Goal: Task Accomplishment & Management: Manage account settings

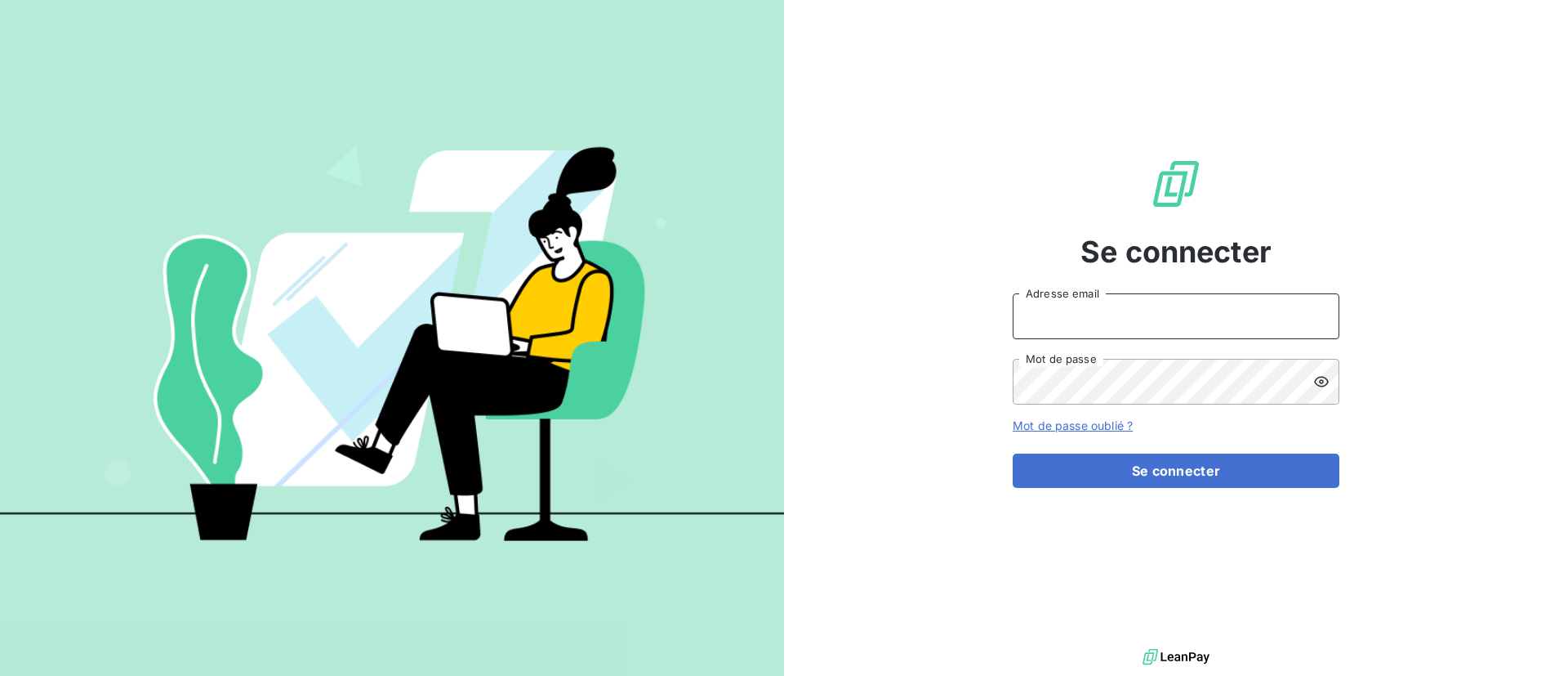
click at [1189, 317] on input "Adresse email" at bounding box center [1176, 315] width 327 height 46
type input "[EMAIL_ADDRESS][DOMAIN_NAME]"
click at [1012, 453] on button "Se connecter" at bounding box center [1176, 470] width 327 height 35
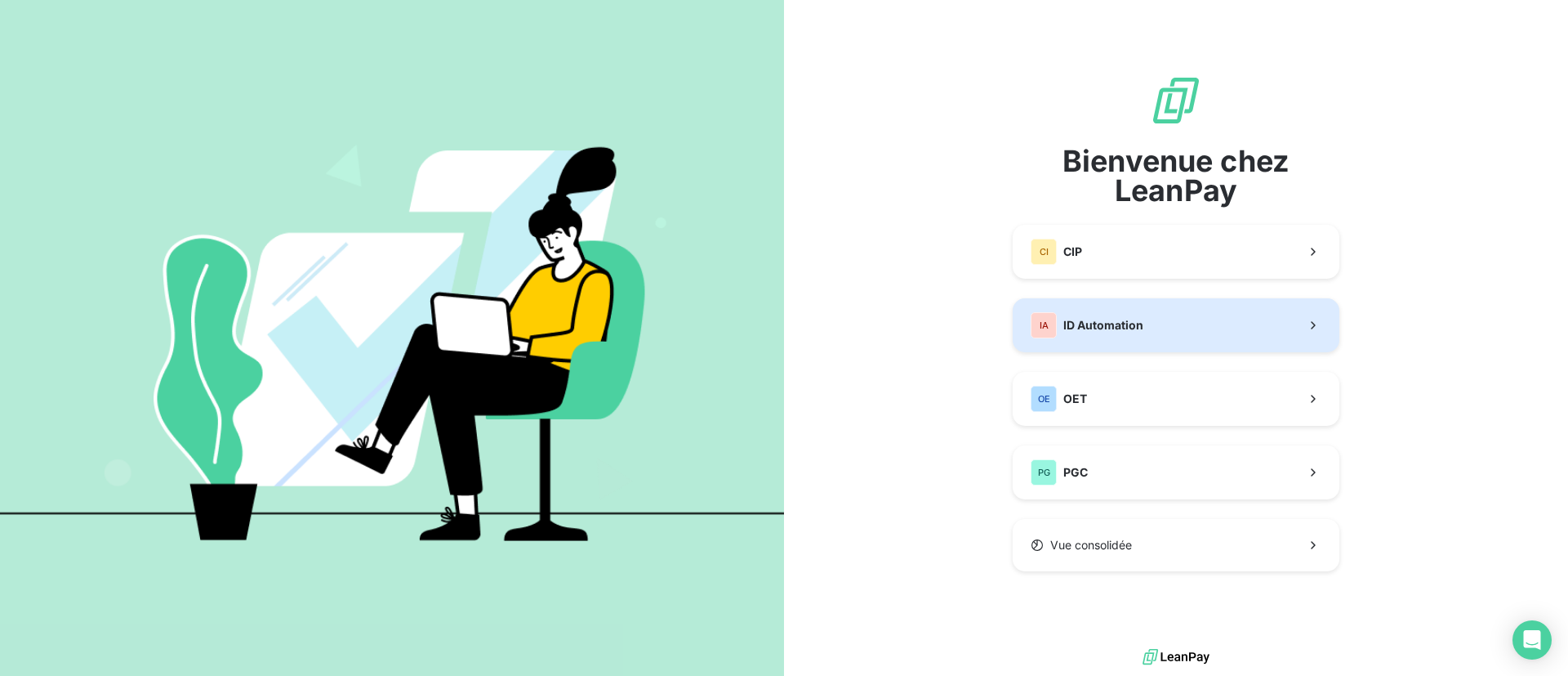
drag, startPoint x: 1099, startPoint y: 329, endPoint x: 877, endPoint y: 346, distance: 222.6
click at [877, 346] on div "Bienvenue chez LeanPay CI CIP IA ID Automation OE OET PG PGC Vue consolidée" at bounding box center [1175, 322] width 784 height 645
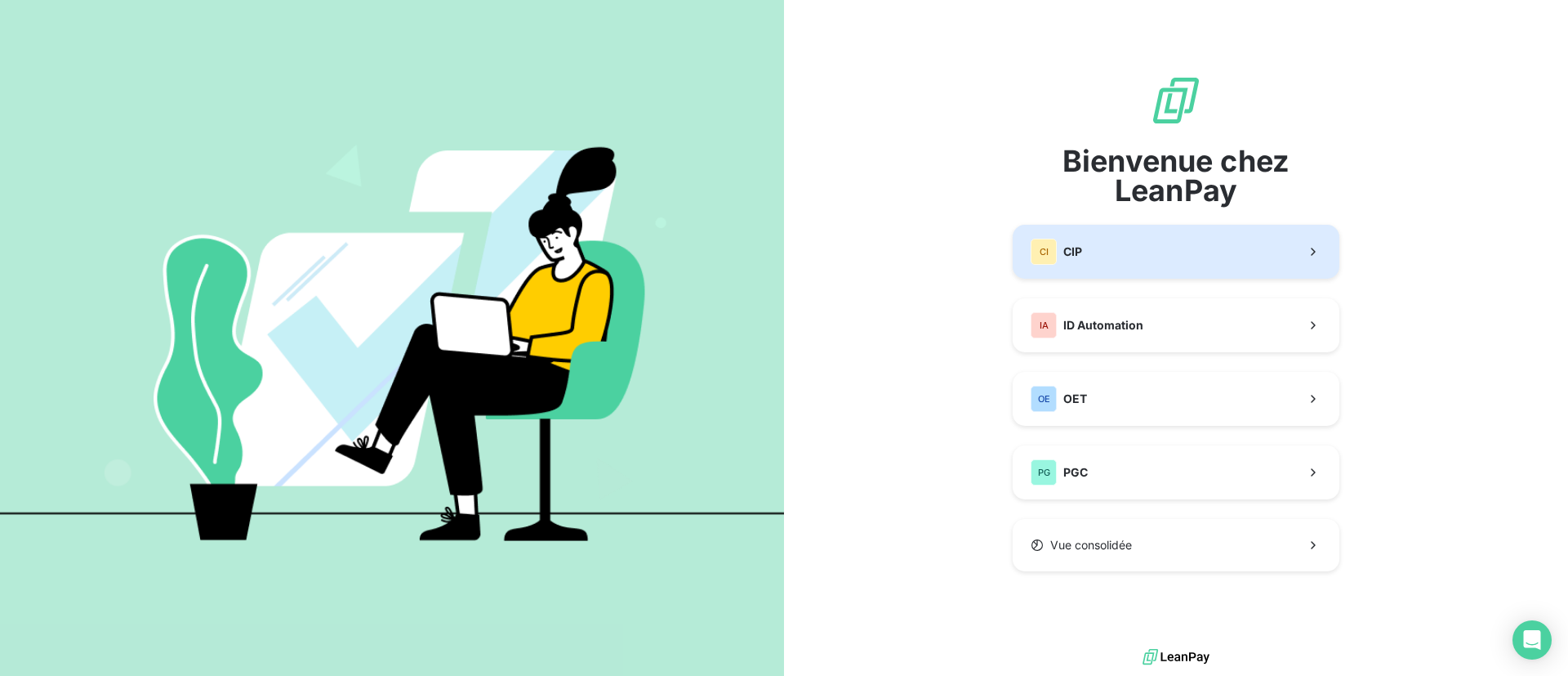
click at [1079, 261] on div "CI CIP" at bounding box center [1056, 252] width 52 height 26
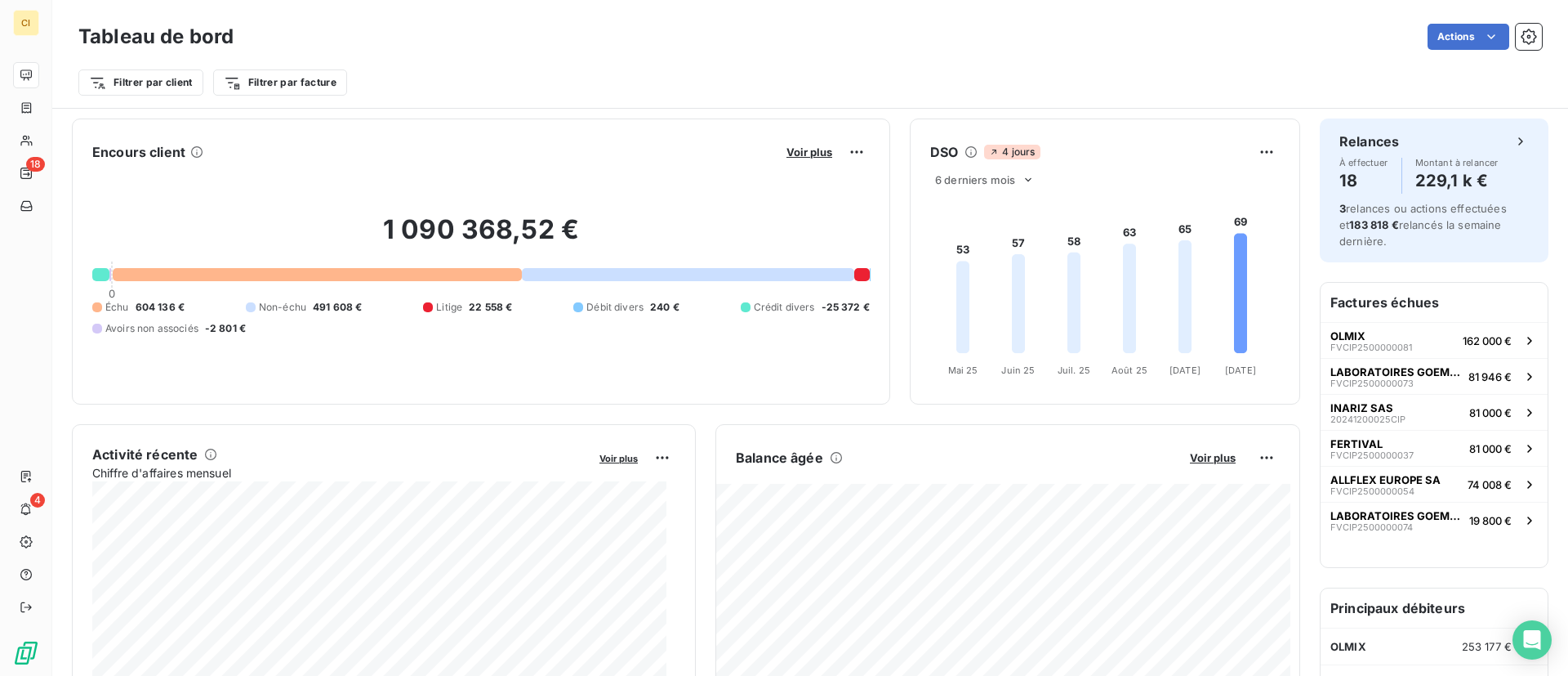
scroll to position [37, 0]
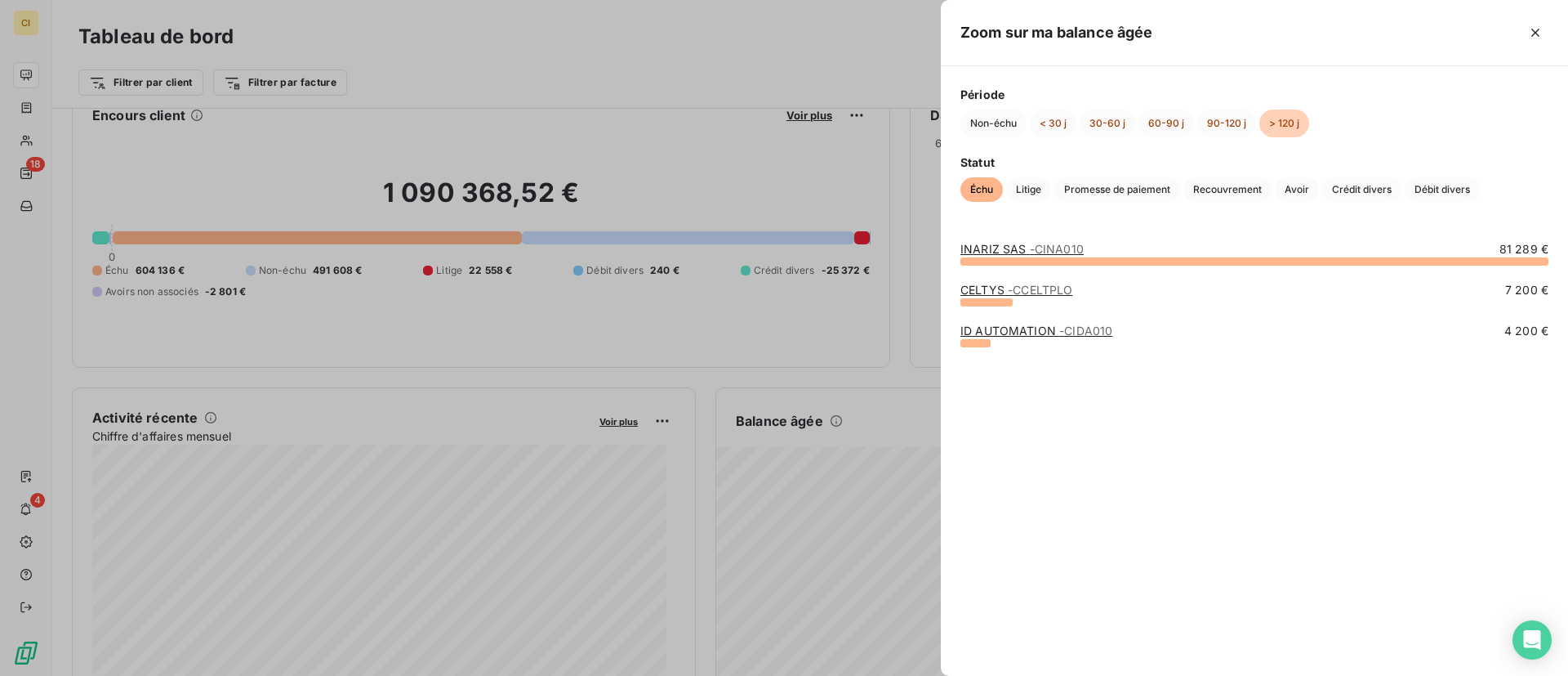
click at [991, 249] on link "INARIZ SAS - CINA010" at bounding box center [1021, 249] width 123 height 14
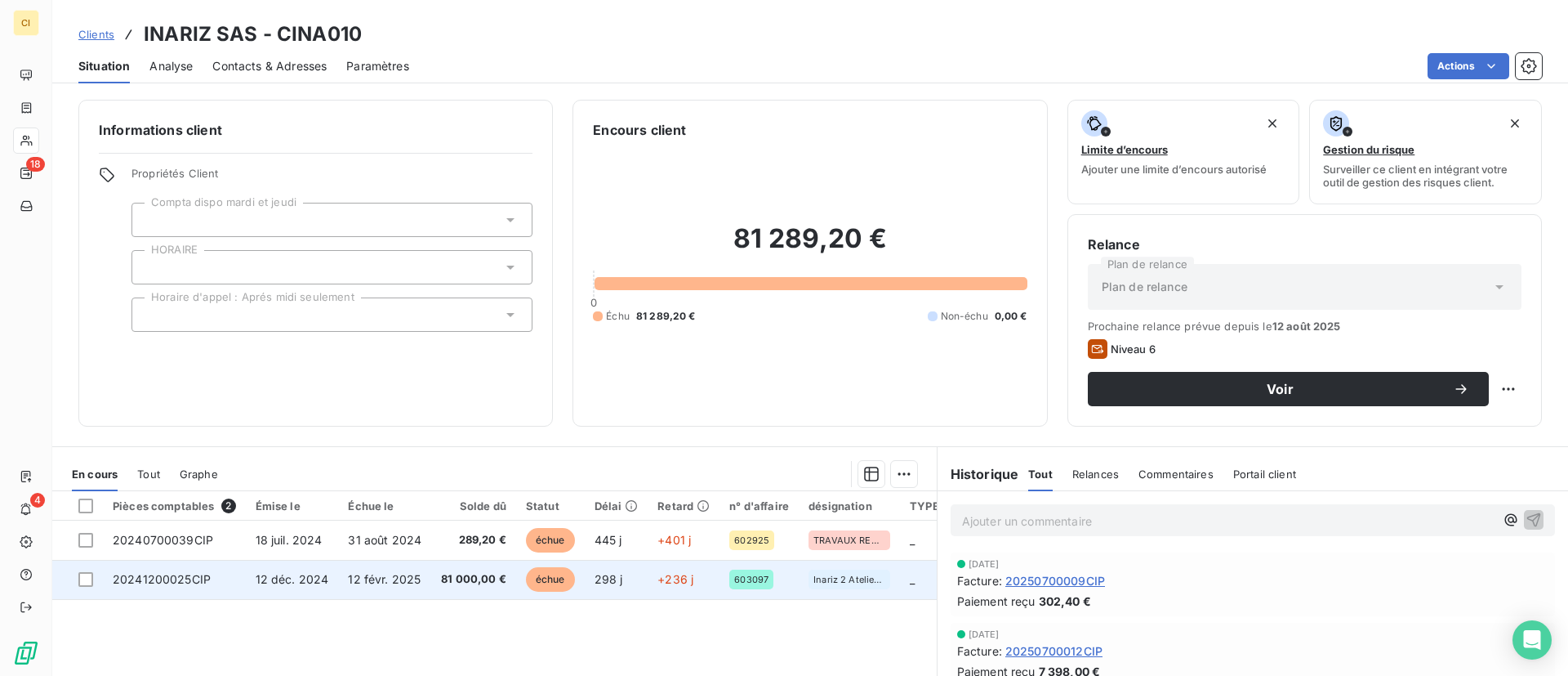
click at [627, 590] on td "298 j" at bounding box center [617, 579] width 64 height 39
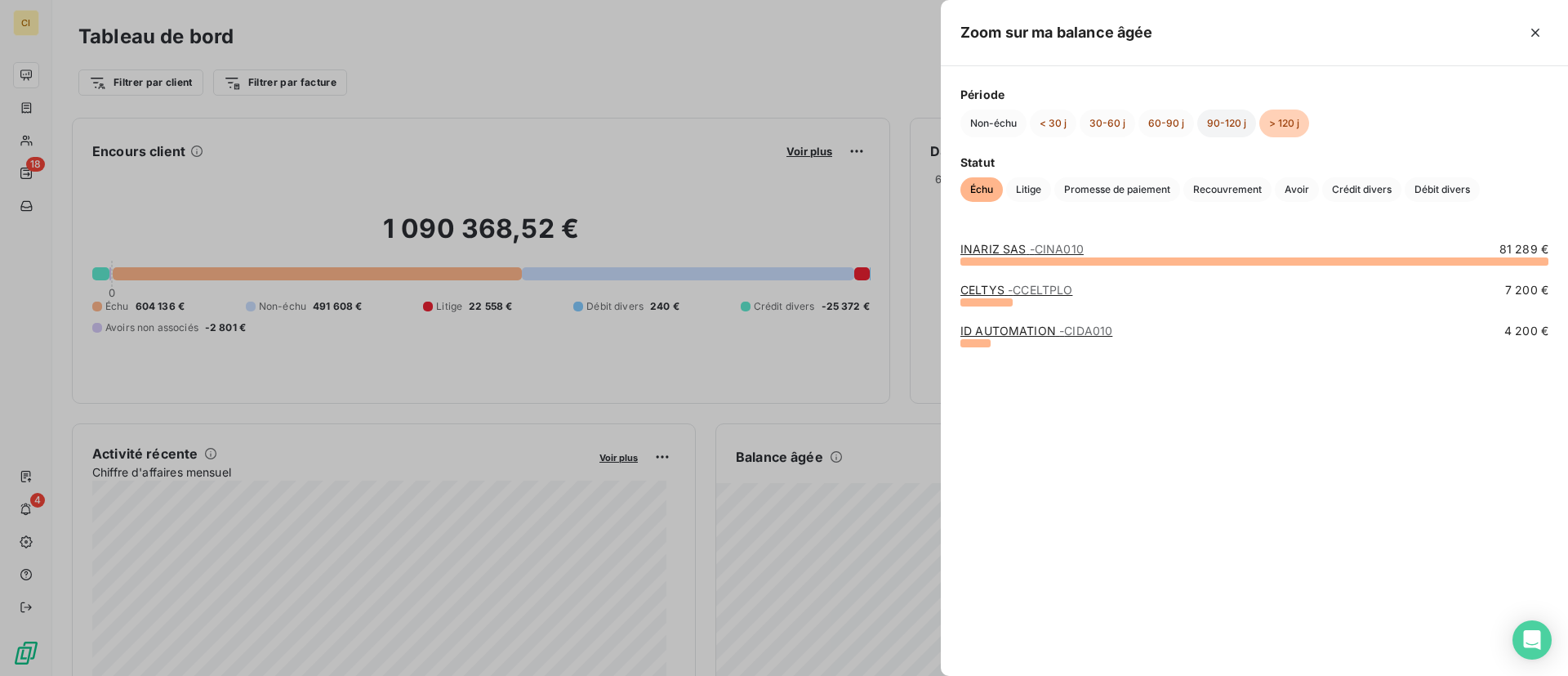
click at [1224, 117] on button "90-120 j" at bounding box center [1226, 124] width 59 height 28
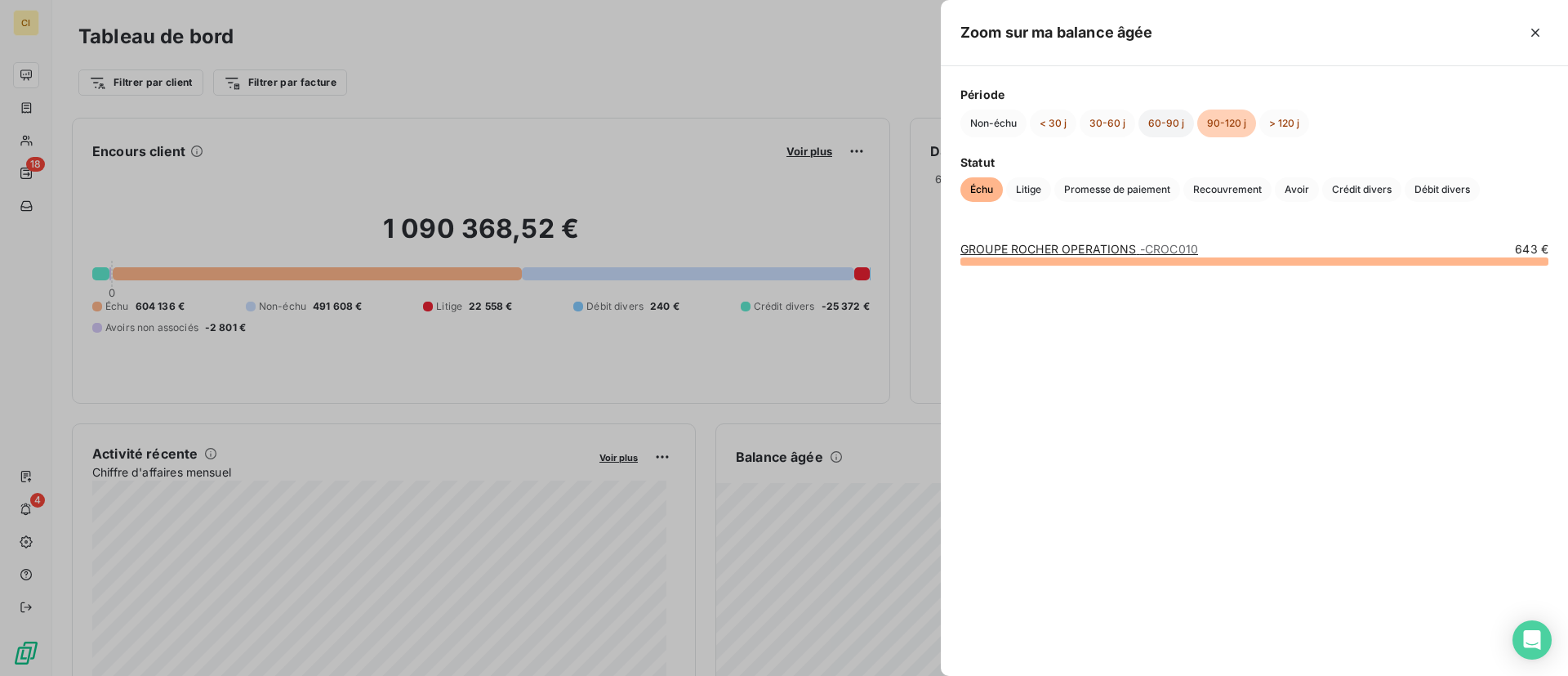
click at [1159, 116] on button "60-90 j" at bounding box center [1165, 124] width 55 height 28
click at [1301, 125] on button "> 120 j" at bounding box center [1284, 124] width 50 height 28
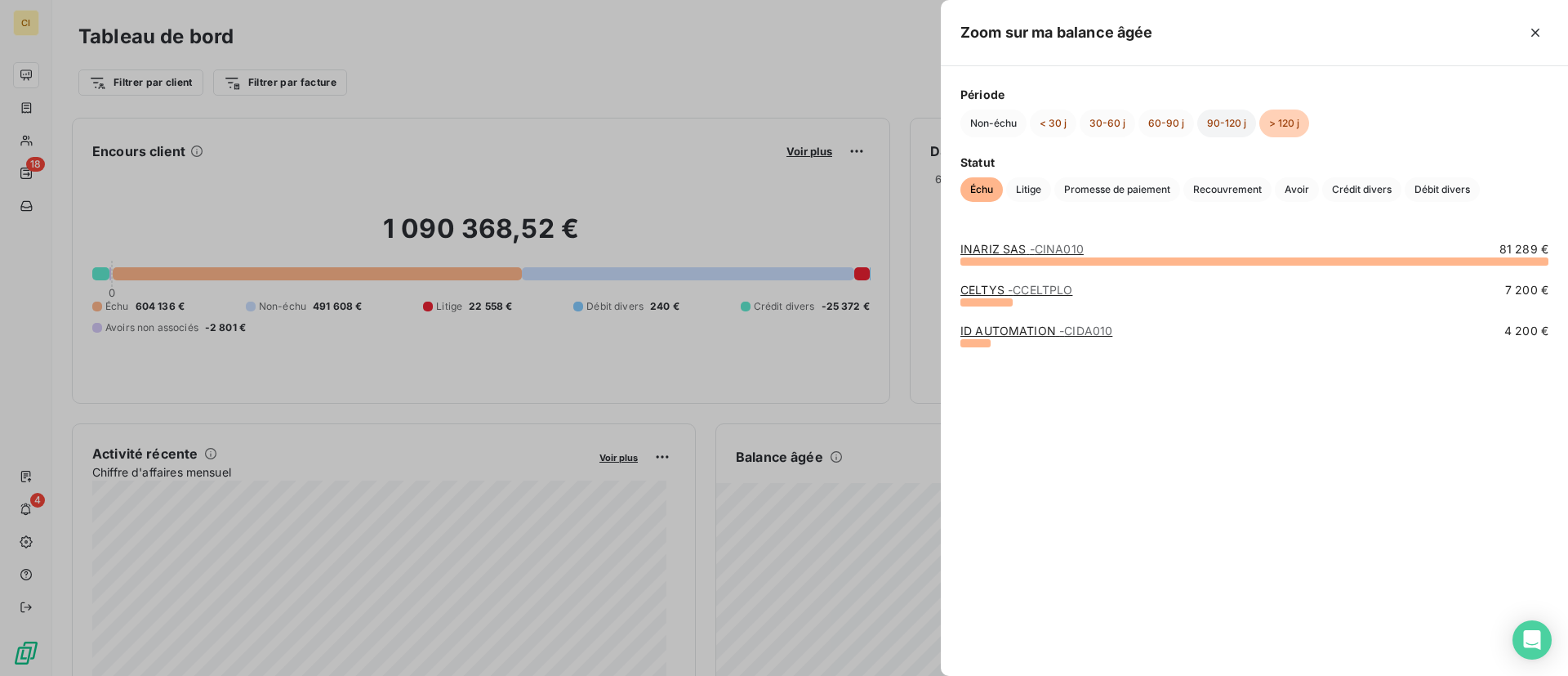
click at [1225, 121] on button "90-120 j" at bounding box center [1226, 124] width 59 height 28
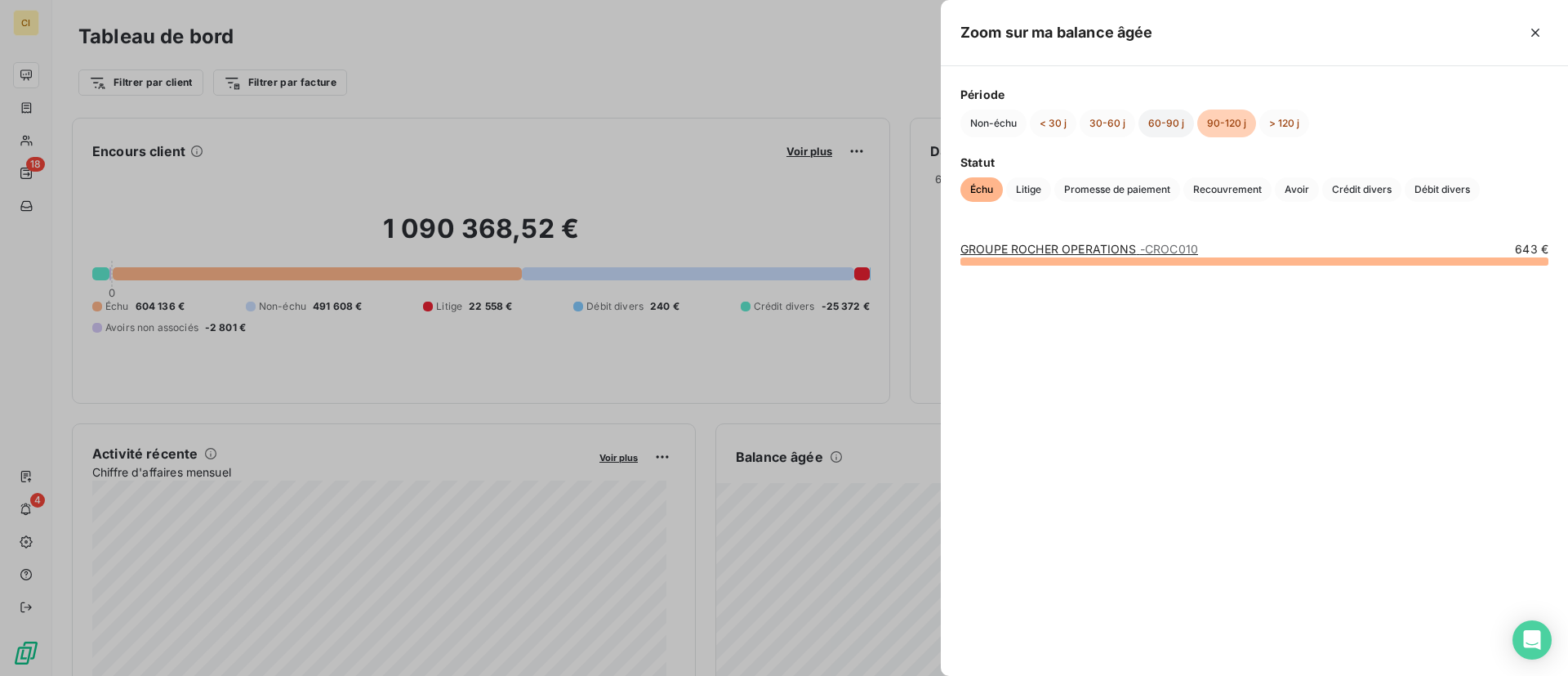
click at [1164, 122] on button "60-90 j" at bounding box center [1165, 124] width 55 height 28
click at [1291, 119] on button "> 120 j" at bounding box center [1284, 124] width 50 height 28
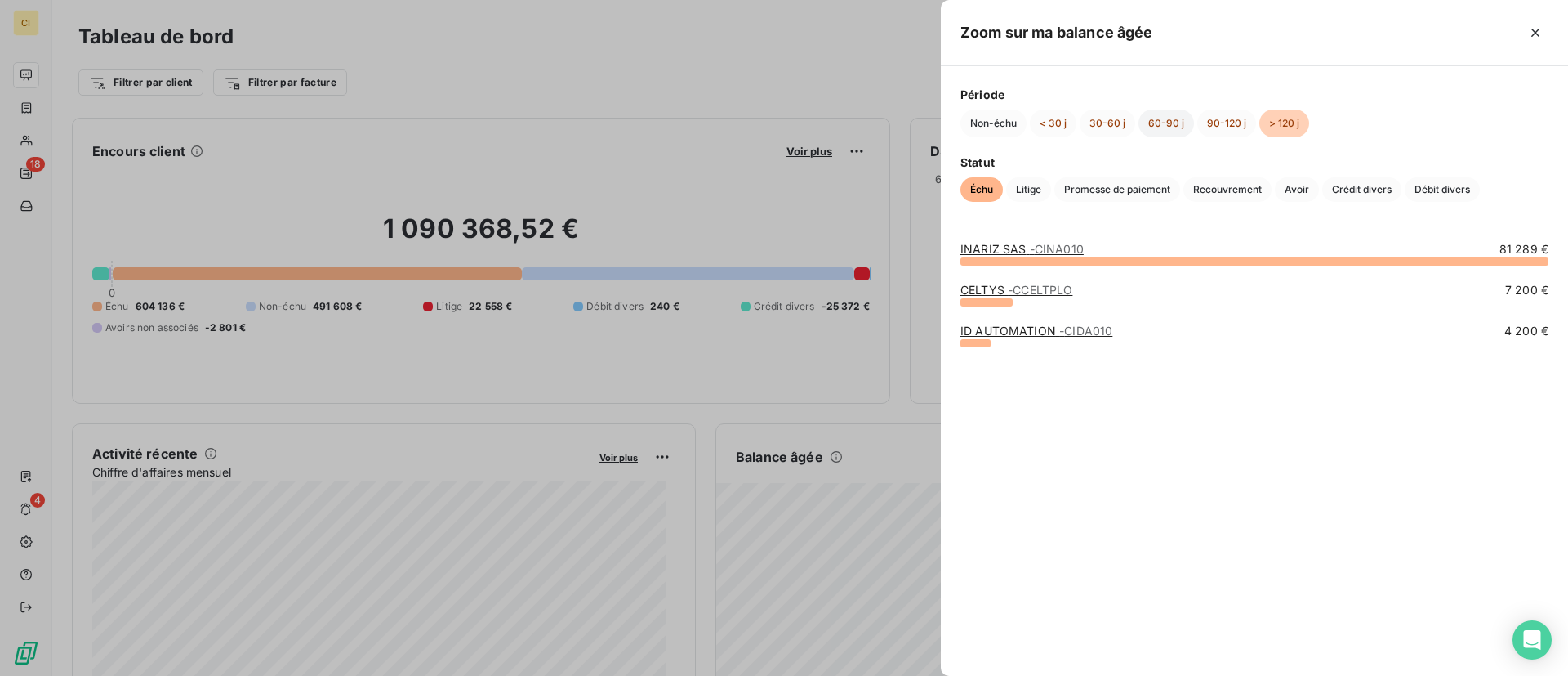
click at [1143, 125] on button "60-90 j" at bounding box center [1165, 124] width 55 height 28
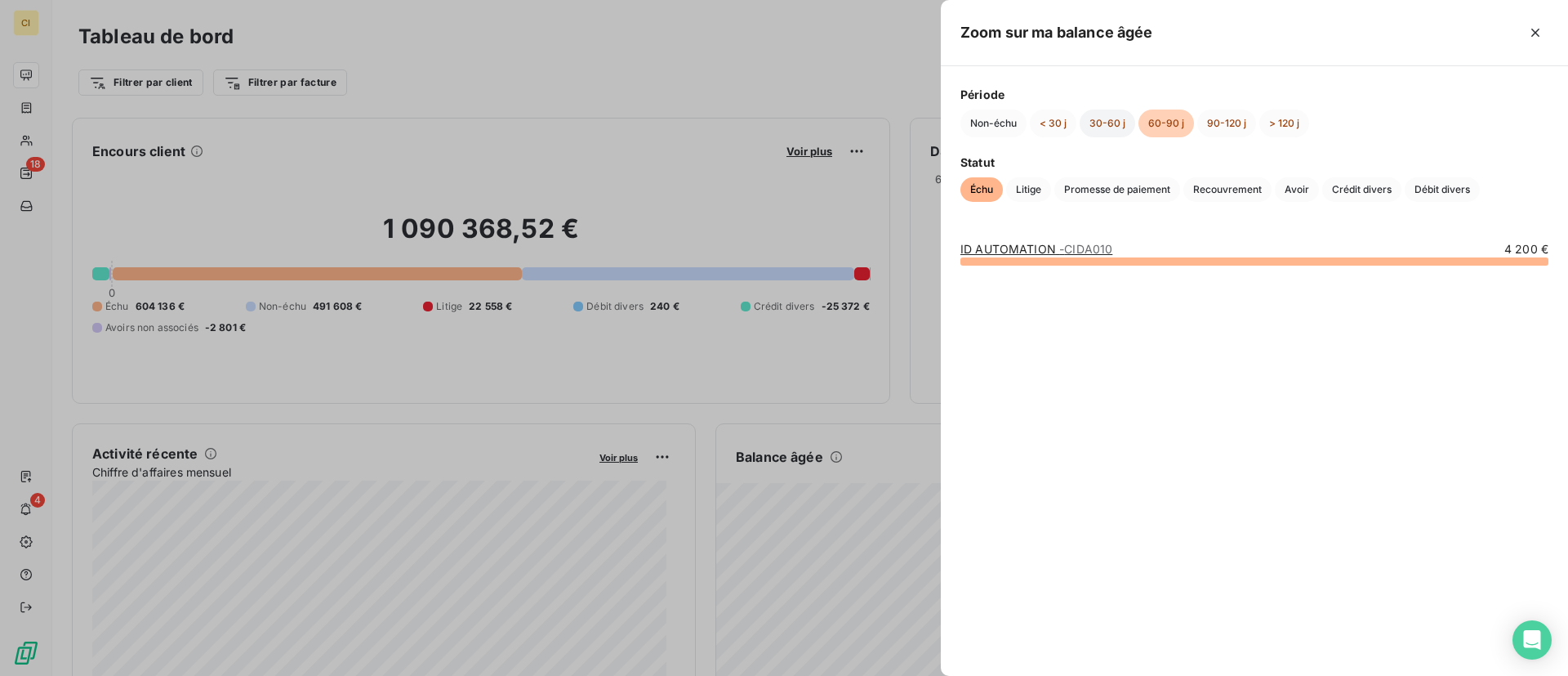
click at [1116, 123] on button "30-60 j" at bounding box center [1107, 124] width 55 height 28
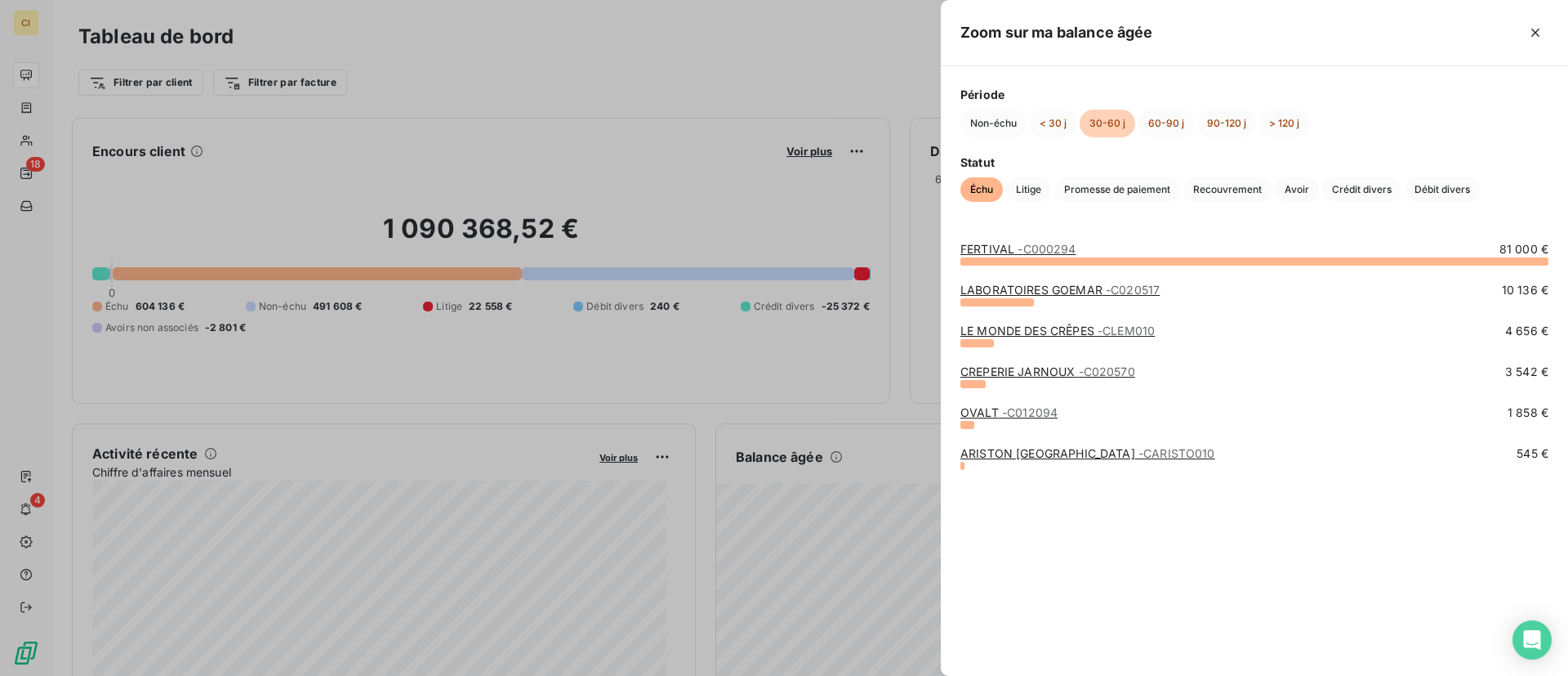
click at [1001, 246] on link "FERTIVAL - C000294" at bounding box center [1018, 249] width 116 height 14
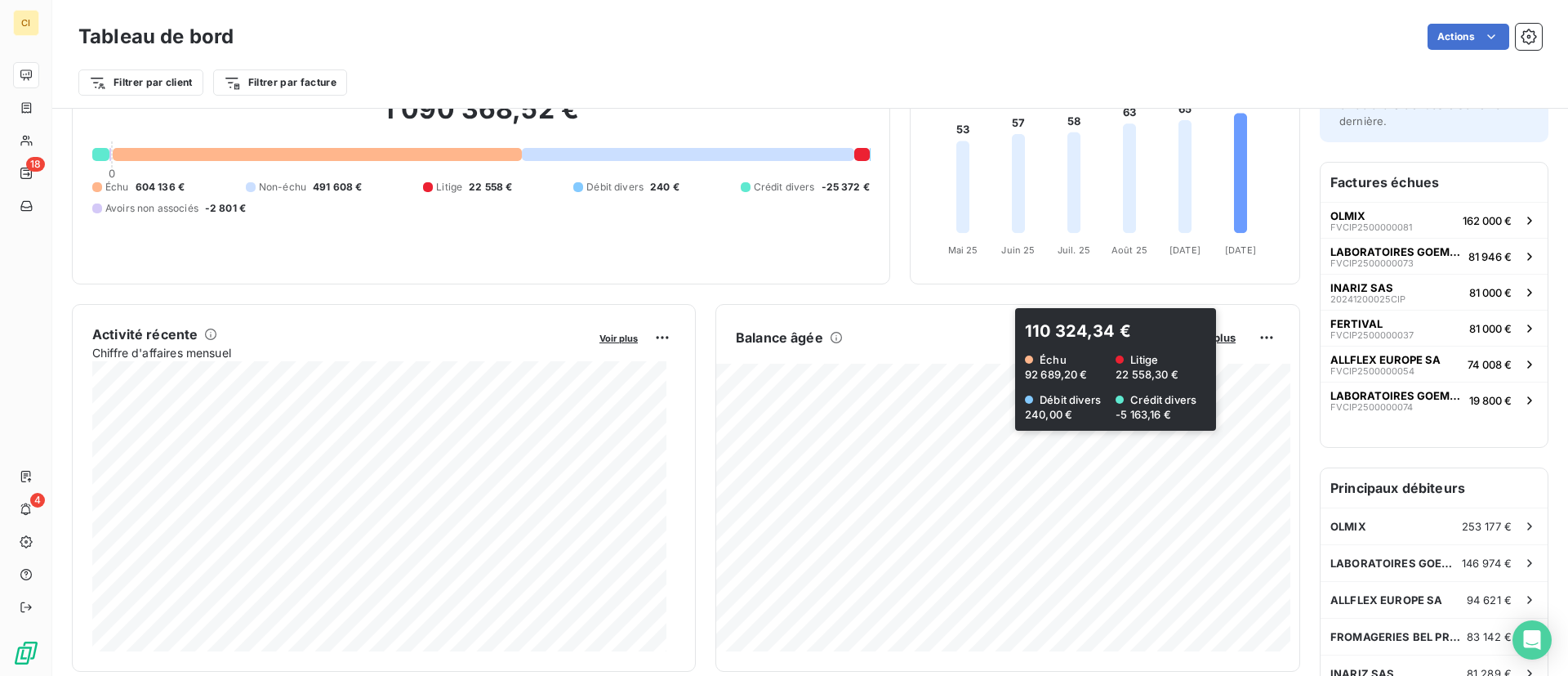
scroll to position [121, 0]
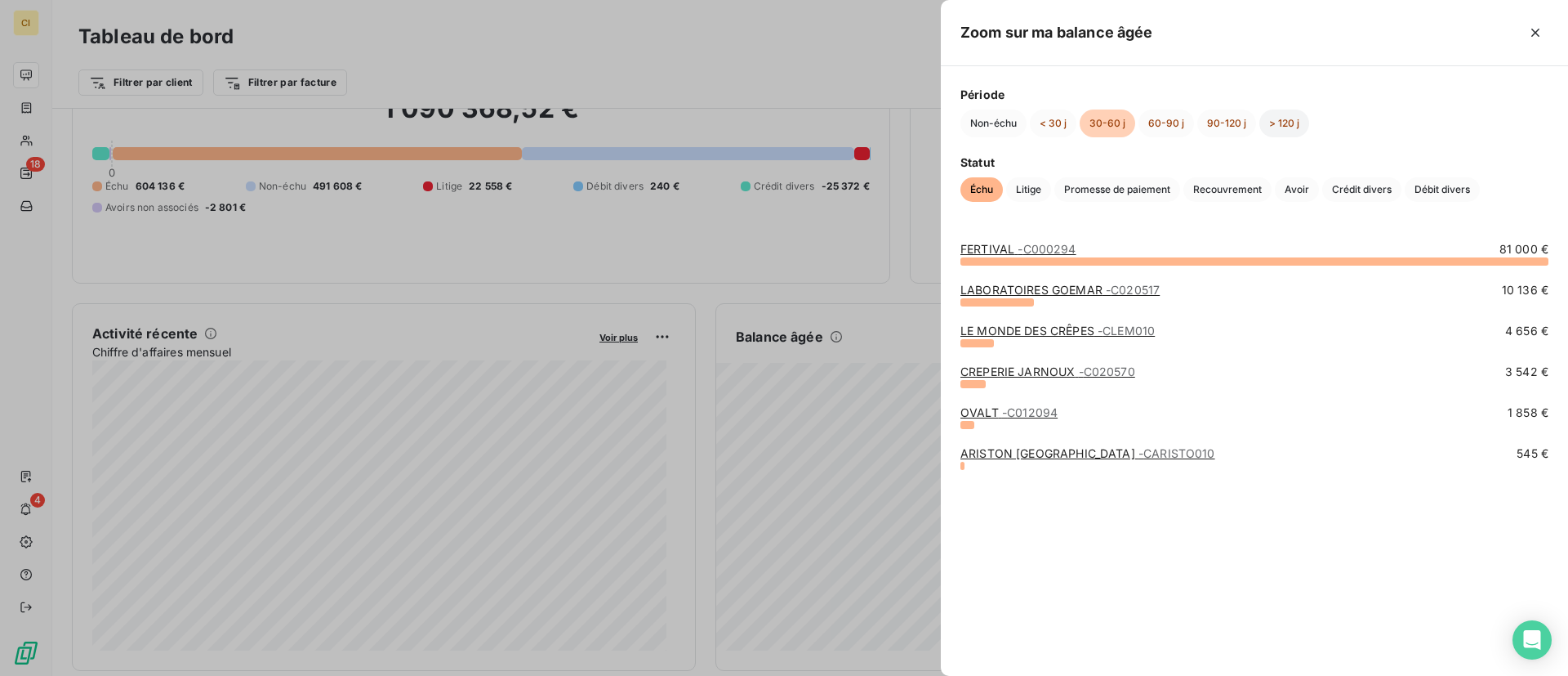
click at [1269, 122] on button "> 120 j" at bounding box center [1284, 124] width 50 height 28
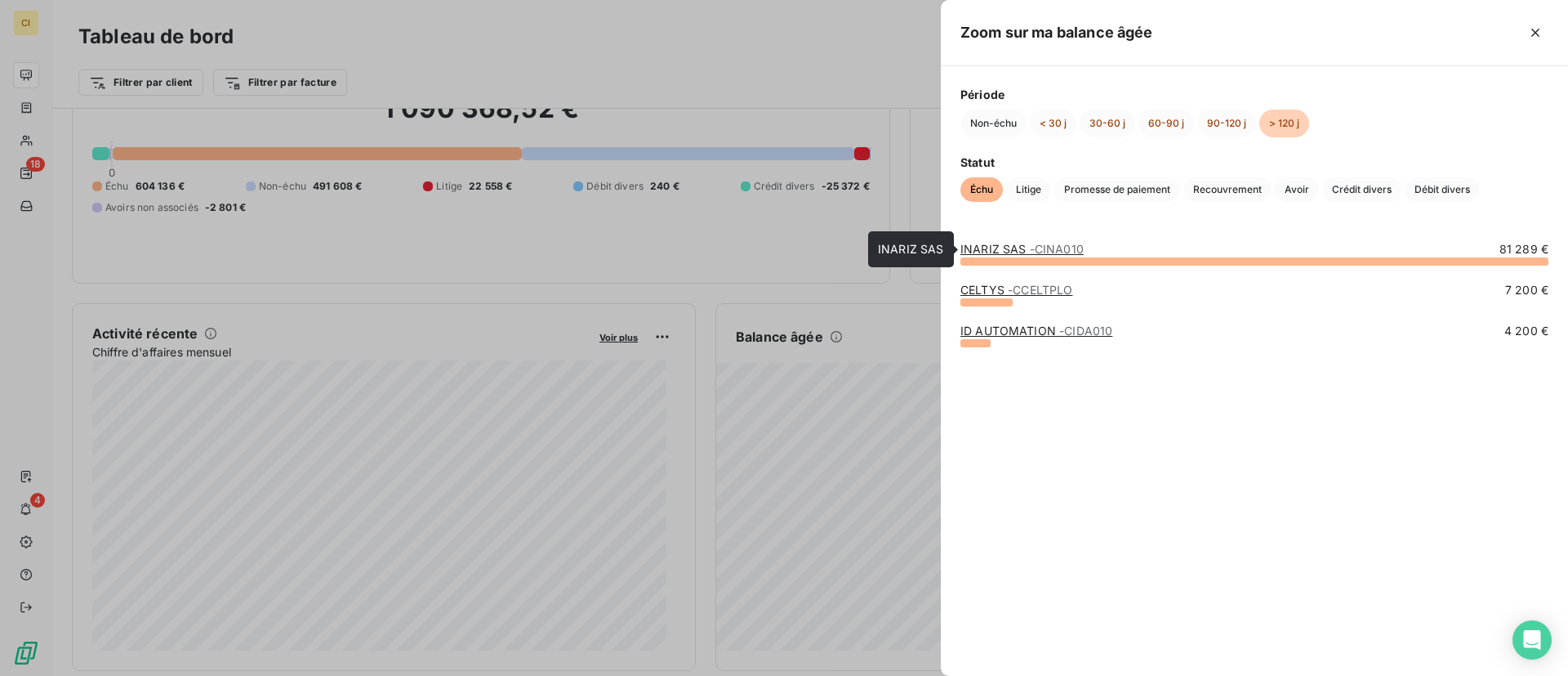
click at [995, 252] on link "INARIZ SAS - CINA010" at bounding box center [1021, 249] width 123 height 14
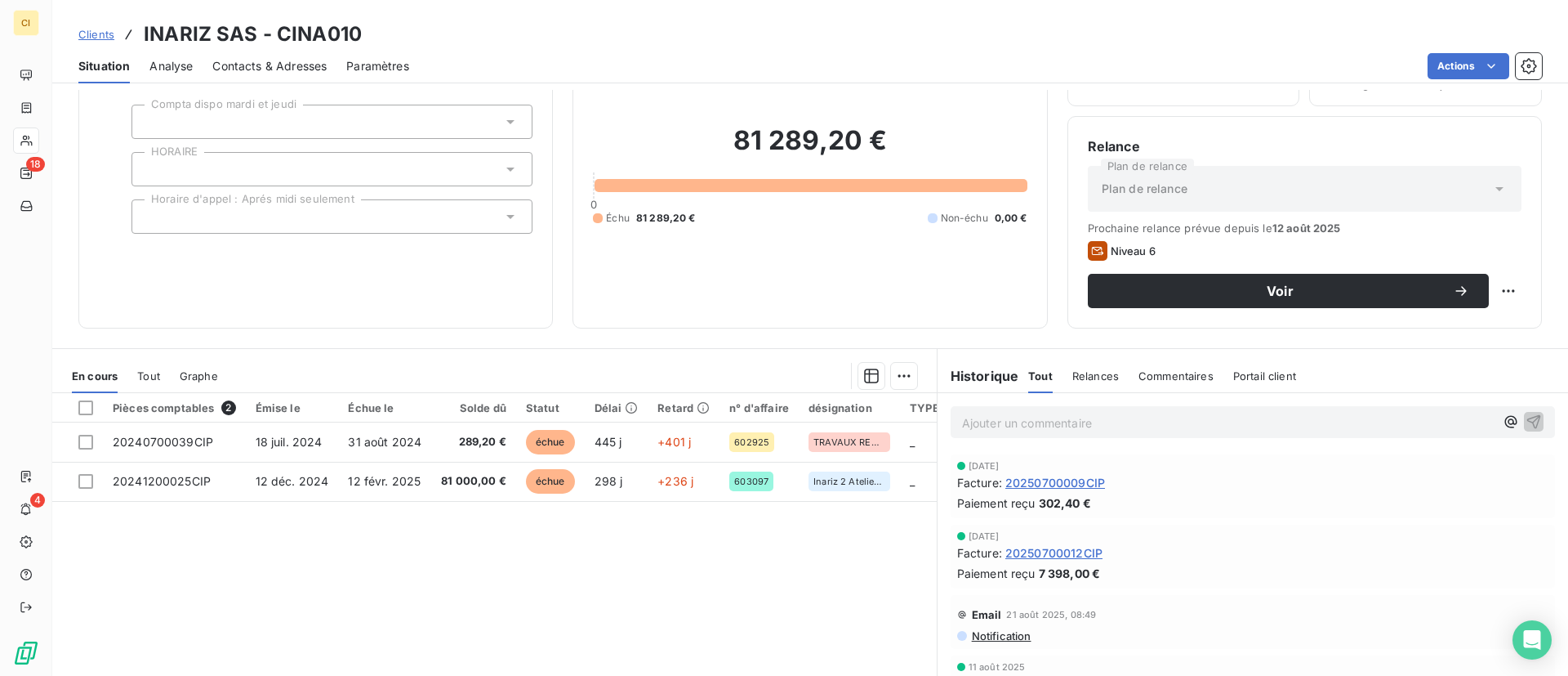
scroll to position [103, 0]
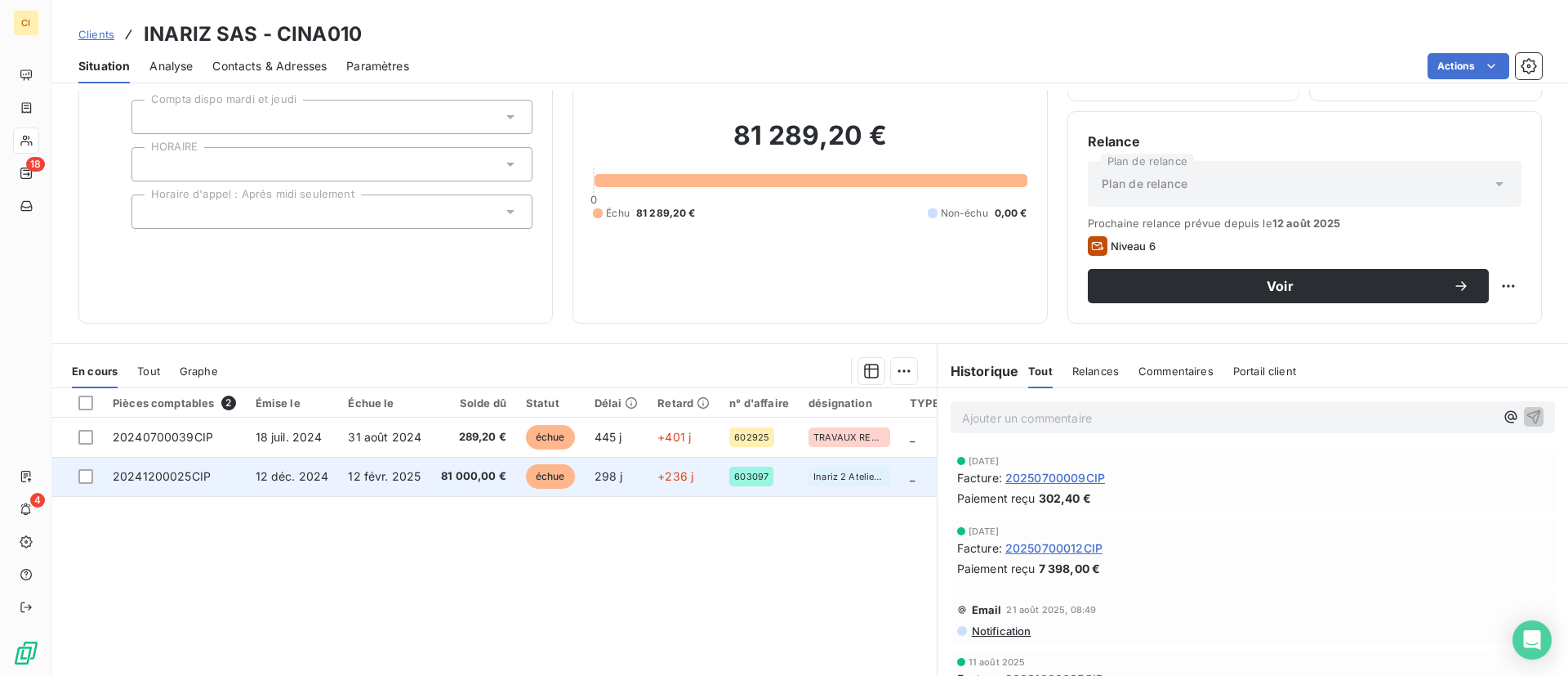
click at [598, 470] on span "298 j" at bounding box center [609, 476] width 28 height 14
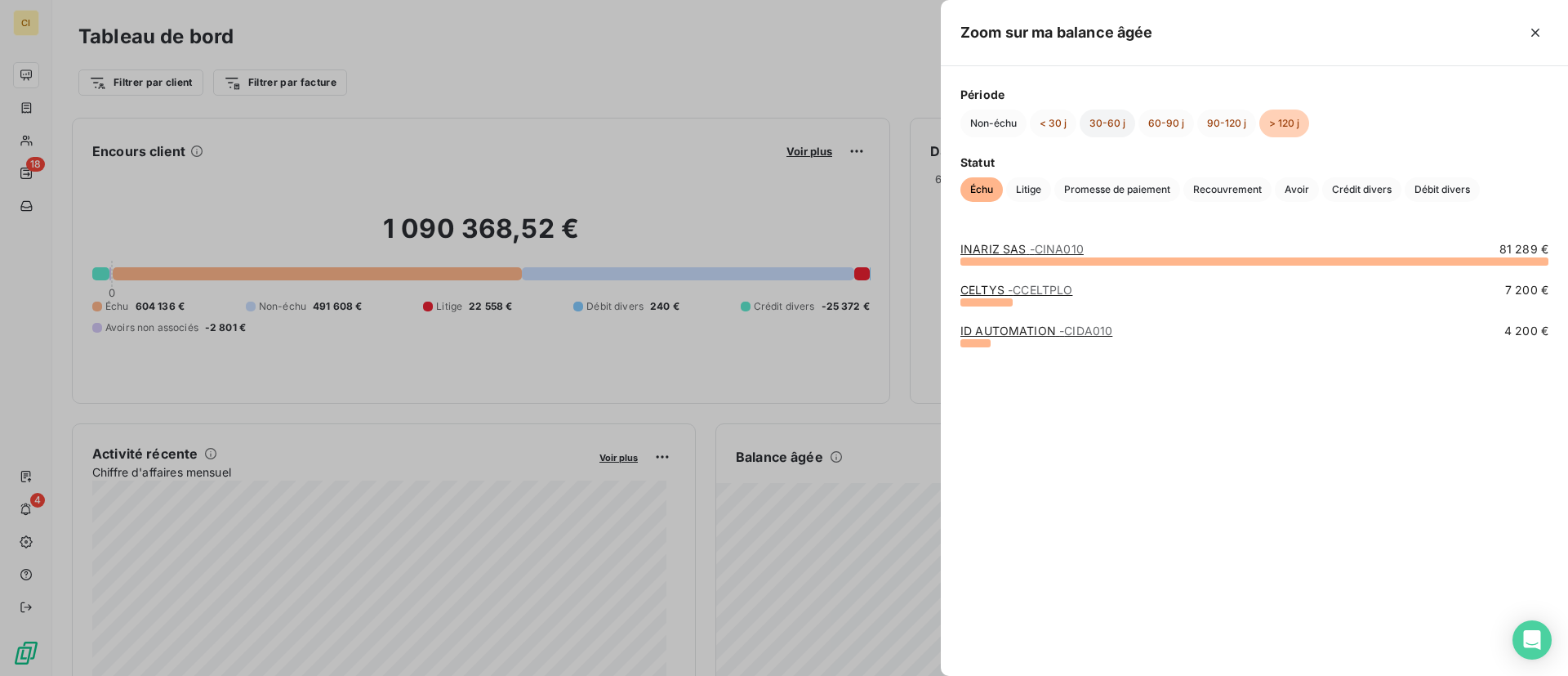
click at [1087, 123] on button "30-60 j" at bounding box center [1107, 124] width 55 height 28
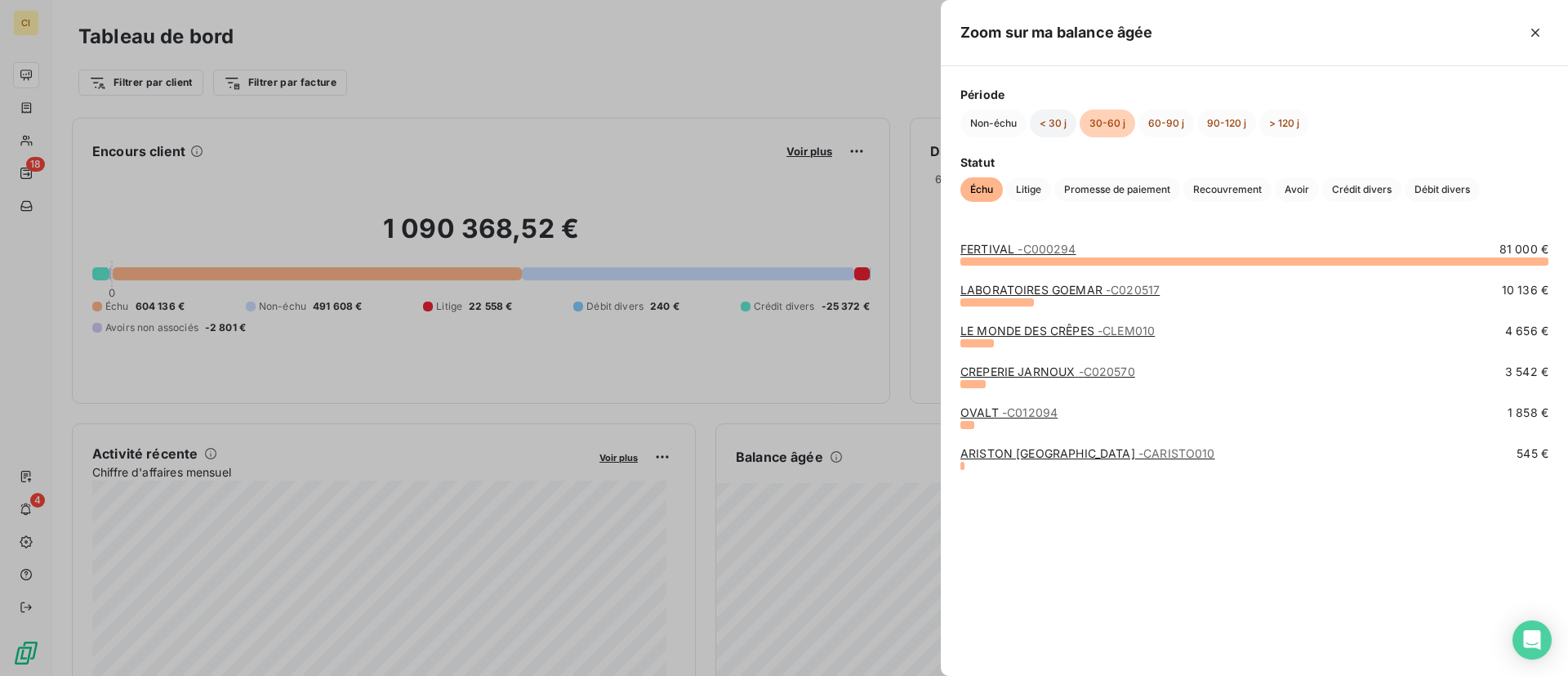
click at [1049, 124] on button "< 30 j" at bounding box center [1053, 124] width 47 height 28
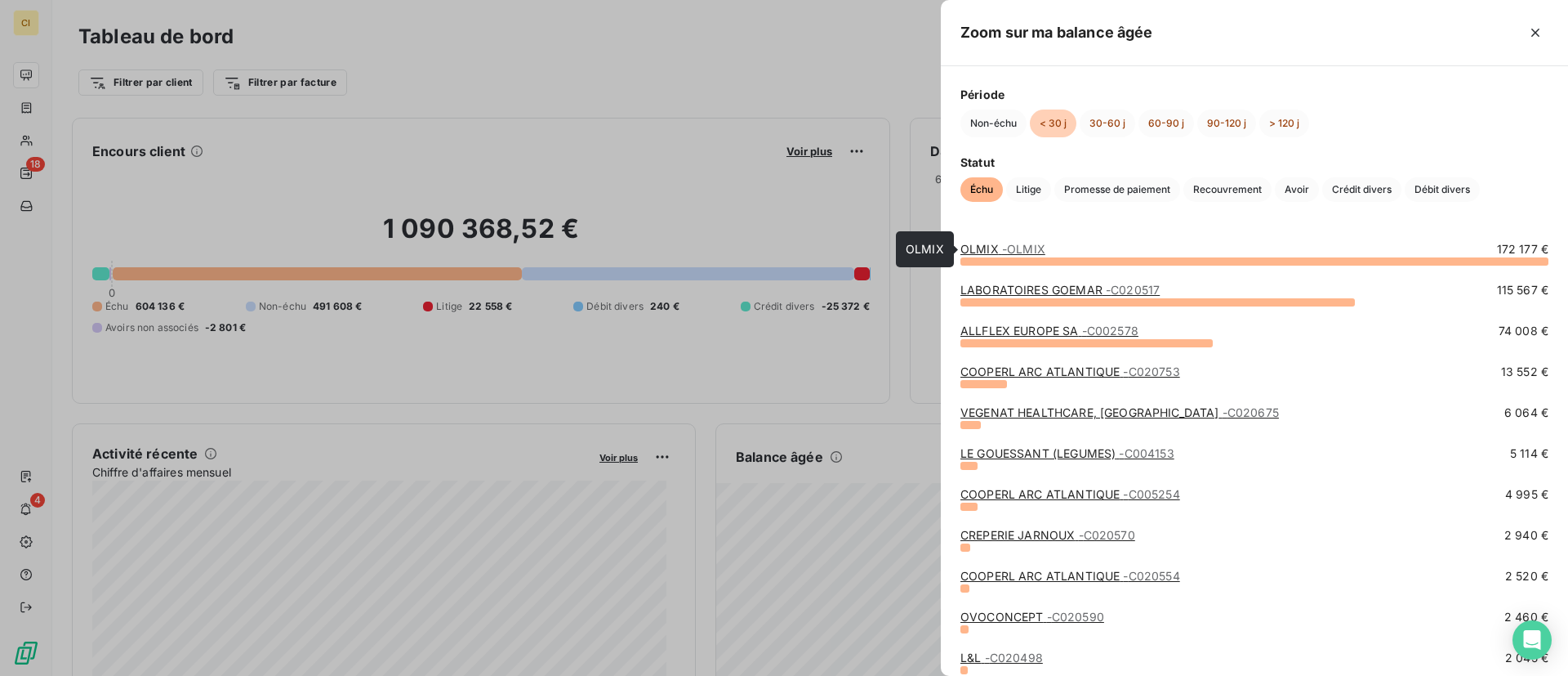
click at [982, 246] on link "OLMIX - OLMIX" at bounding box center [1002, 249] width 85 height 14
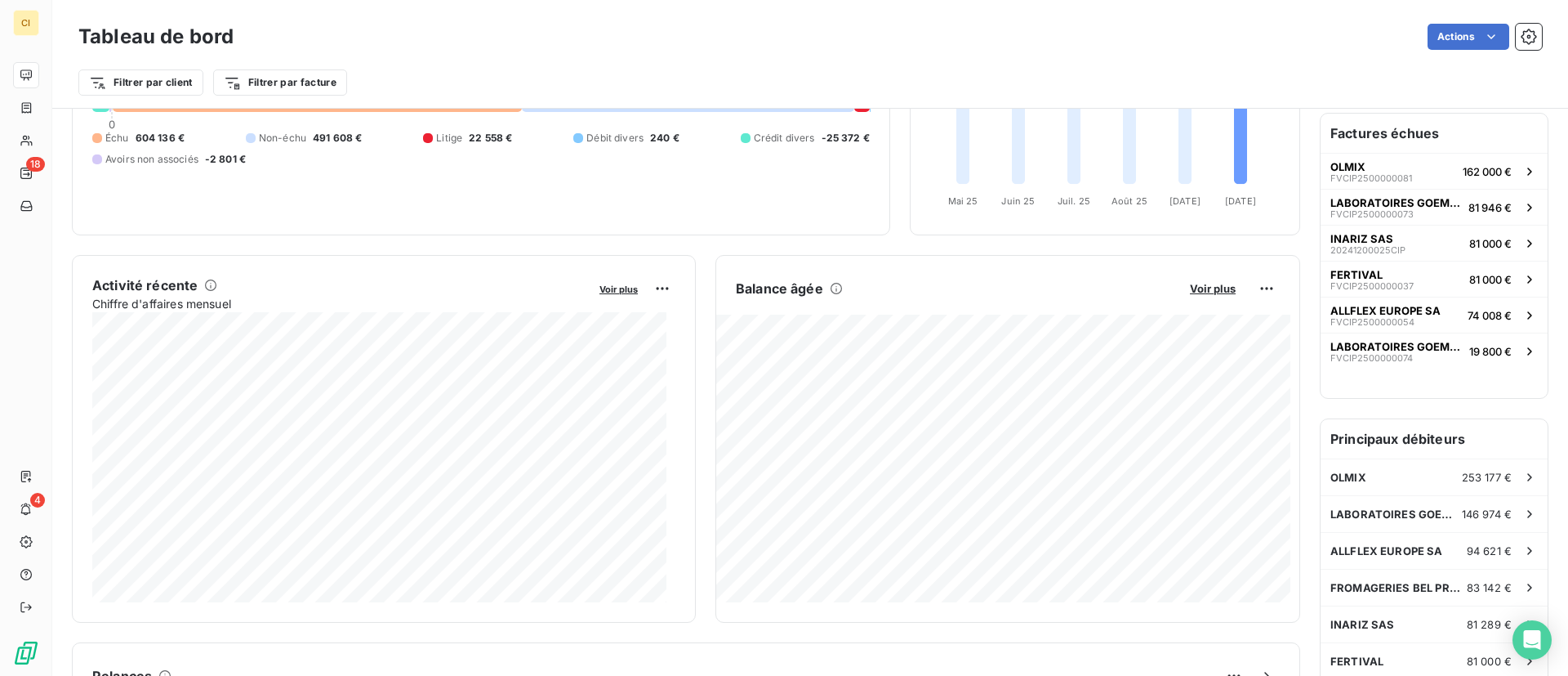
scroll to position [172, 0]
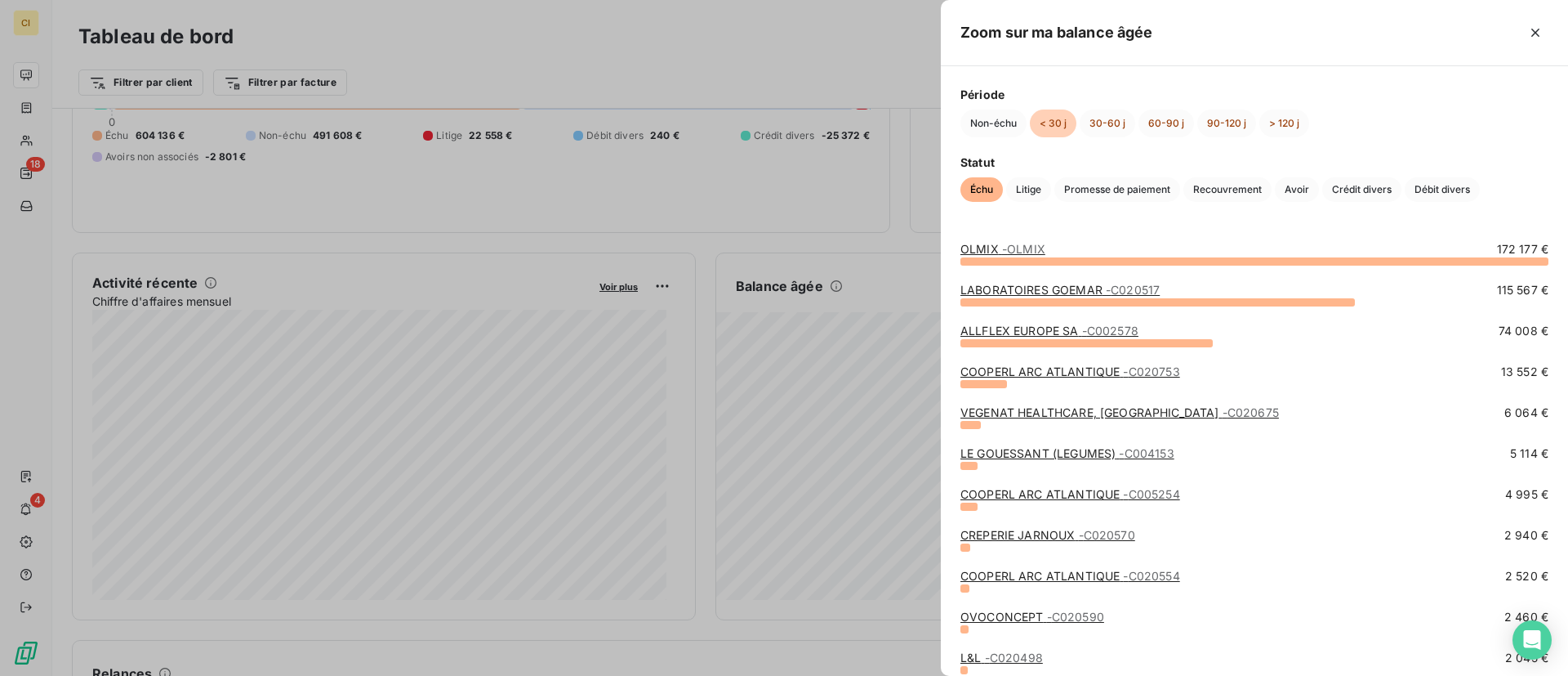
click at [1040, 290] on link "LABORATOIRES GOEMAR - C020517" at bounding box center [1059, 289] width 199 height 14
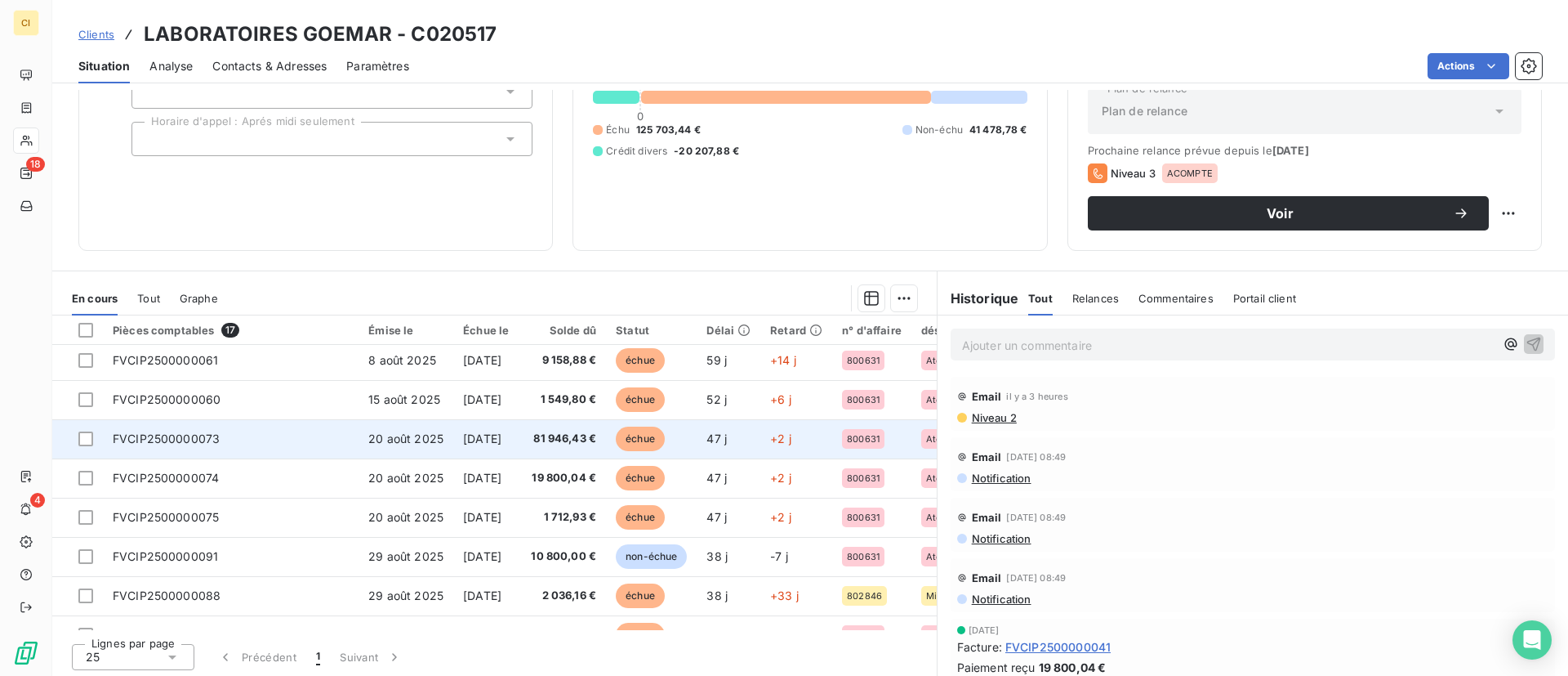
scroll to position [3, 0]
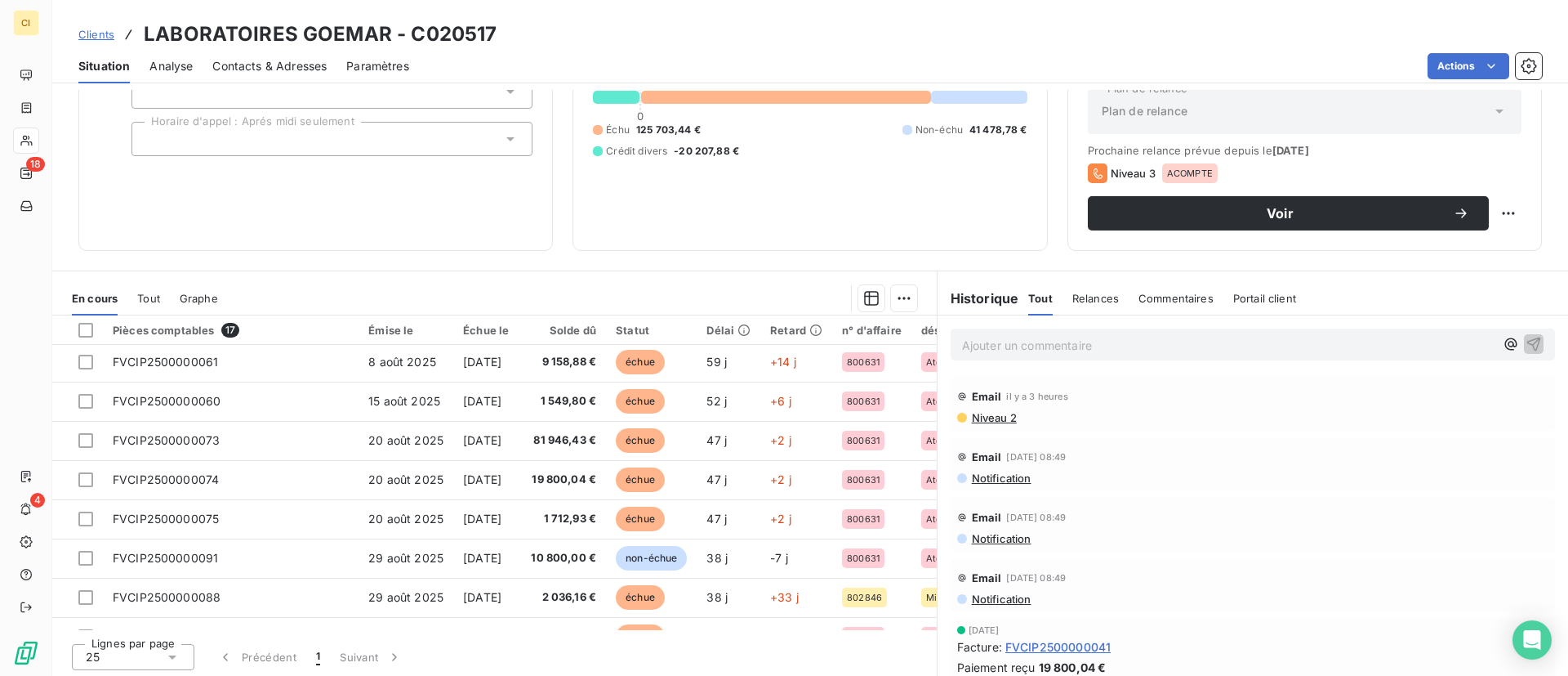
click at [526, 261] on div "Informations client Propriétés Client Compta dispo mardi et jeudi HORAIRE Horai…" at bounding box center [810, 383] width 1515 height 586
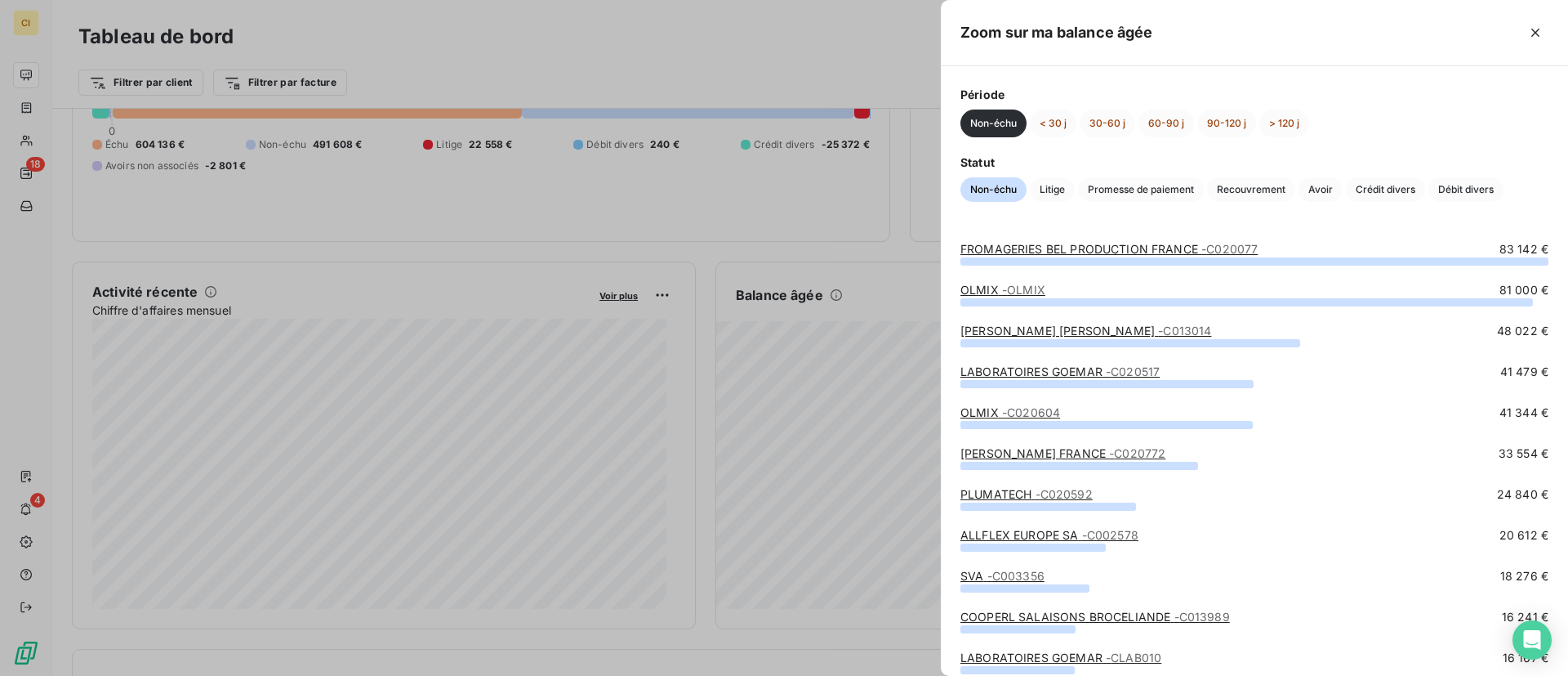
click at [723, 56] on div at bounding box center [784, 338] width 1568 height 676
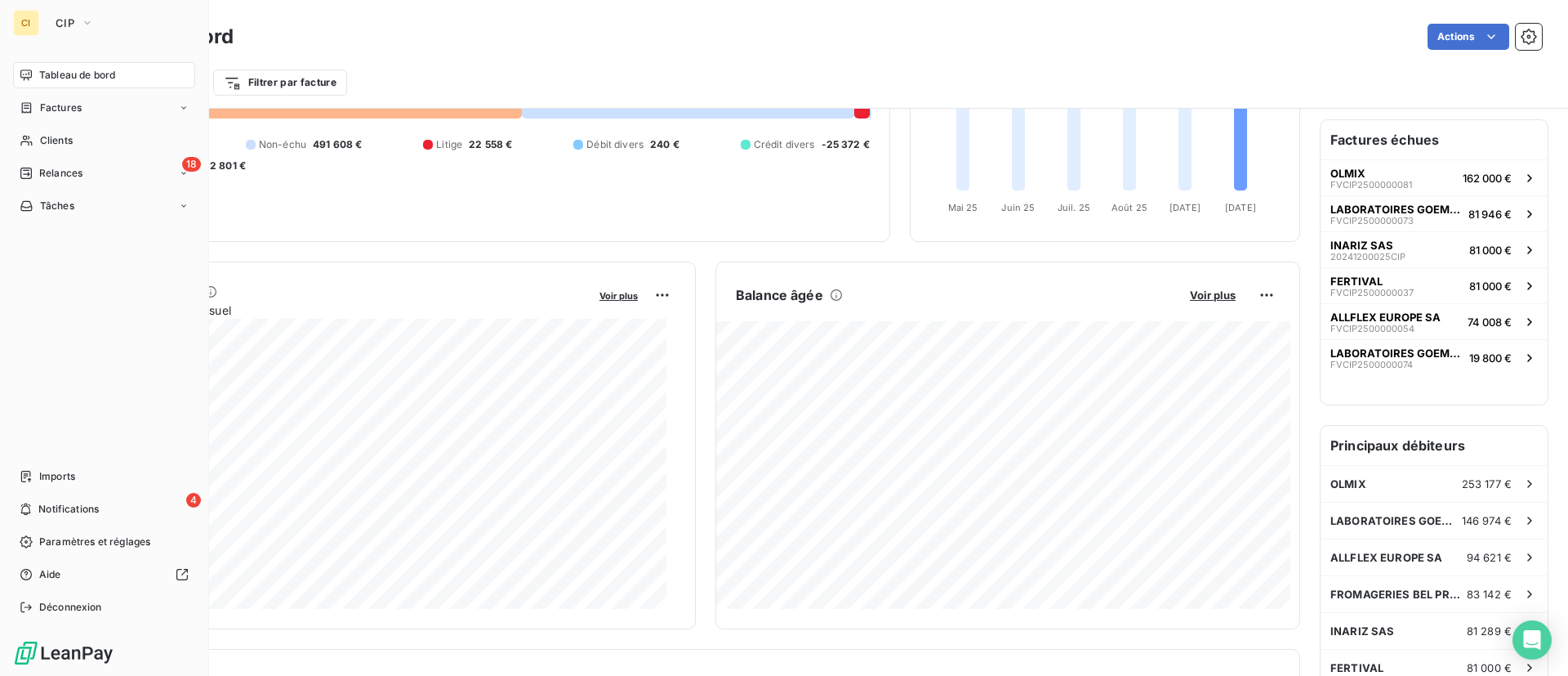
click at [20, 22] on div "CI" at bounding box center [26, 23] width 26 height 26
click at [75, 14] on button "CIP" at bounding box center [75, 23] width 58 height 26
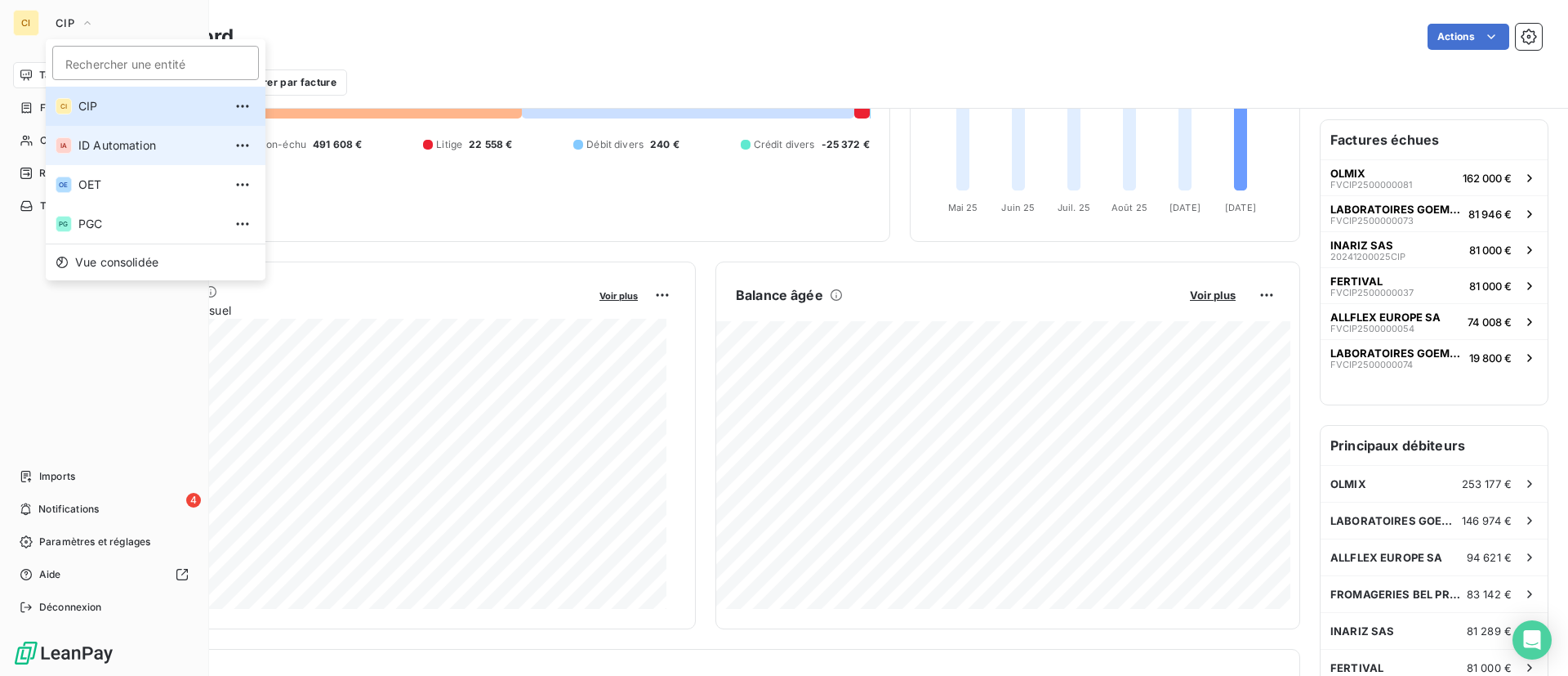
click at [120, 143] on span "ID Automation" at bounding box center [151, 145] width 145 height 16
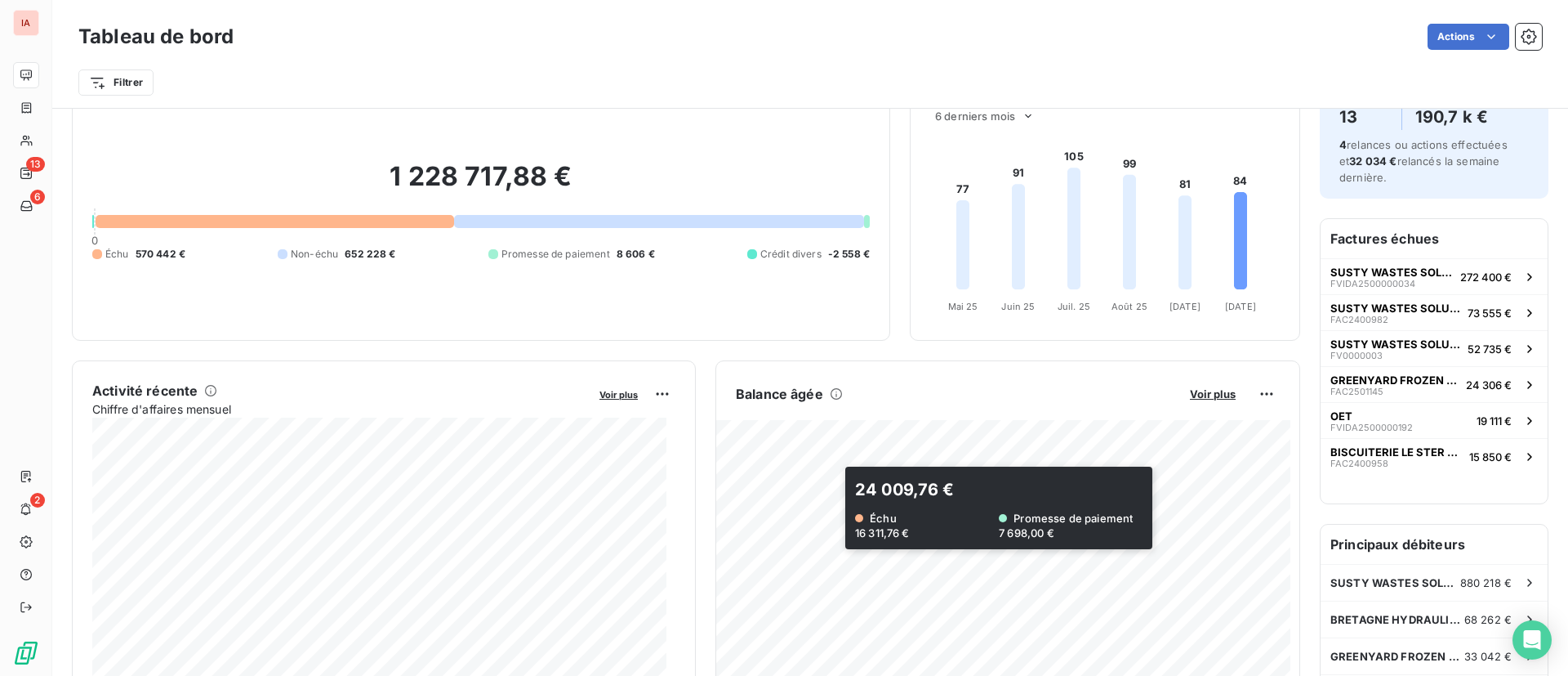
scroll to position [65, 0]
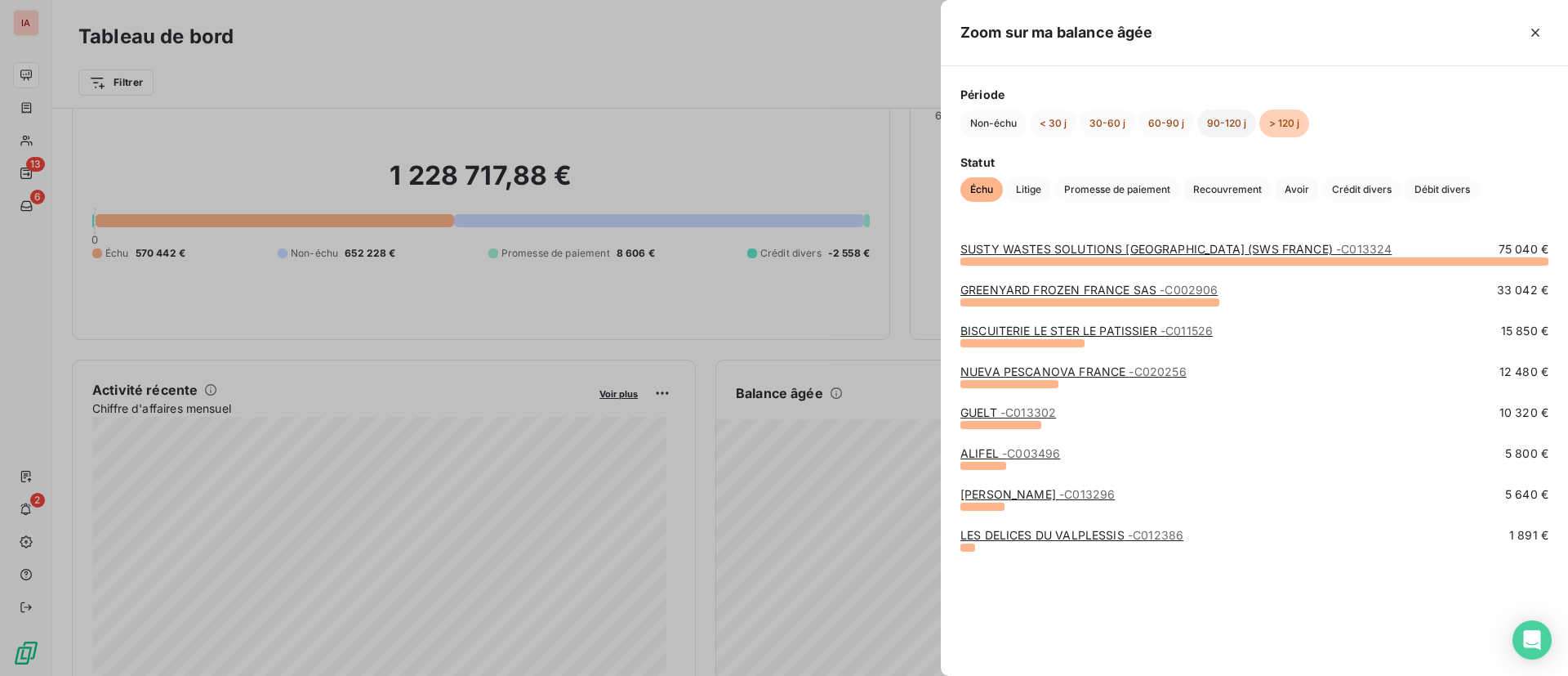
click at [1219, 128] on button "90-120 j" at bounding box center [1226, 124] width 59 height 28
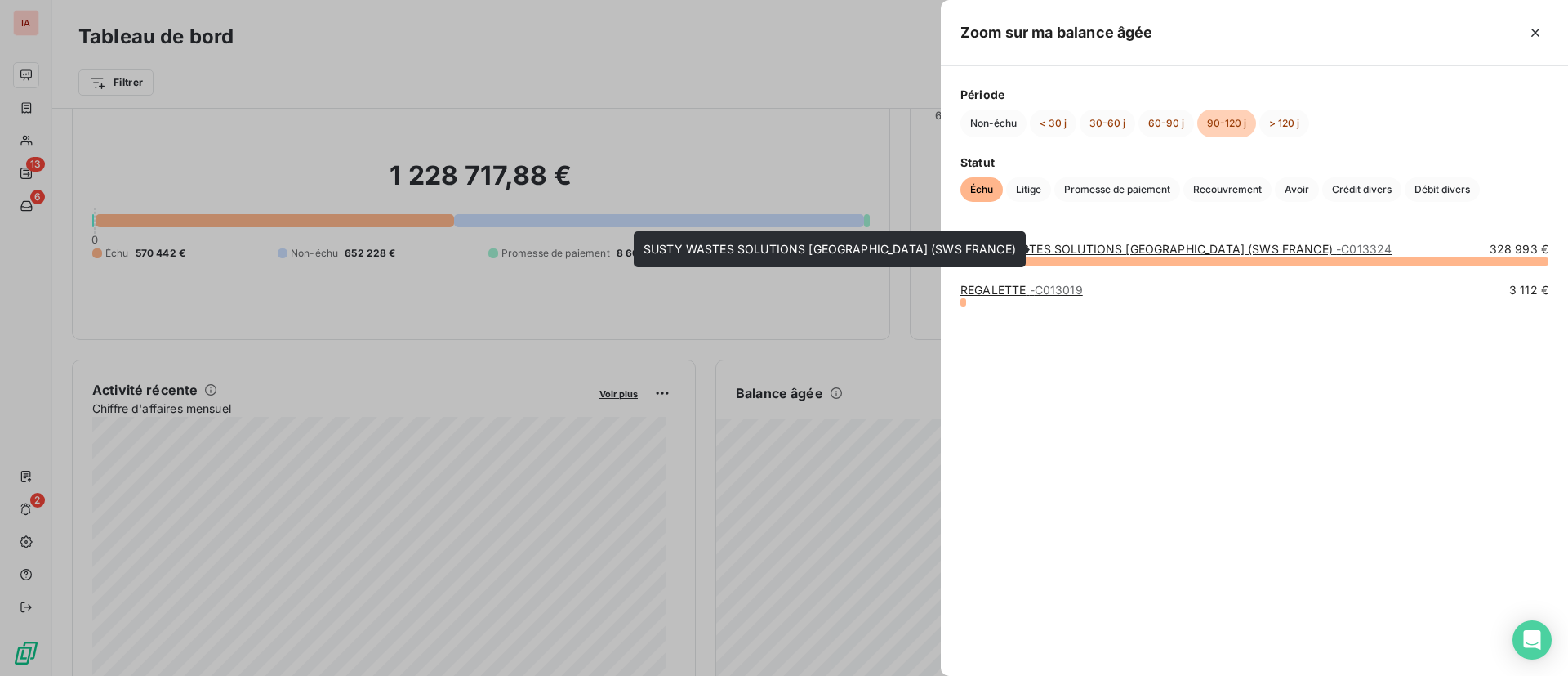
click at [1104, 249] on link "SUSTY WASTES SOLUTIONS [GEOGRAPHIC_DATA] (SWS FRANCE) - C013324" at bounding box center [1176, 249] width 432 height 14
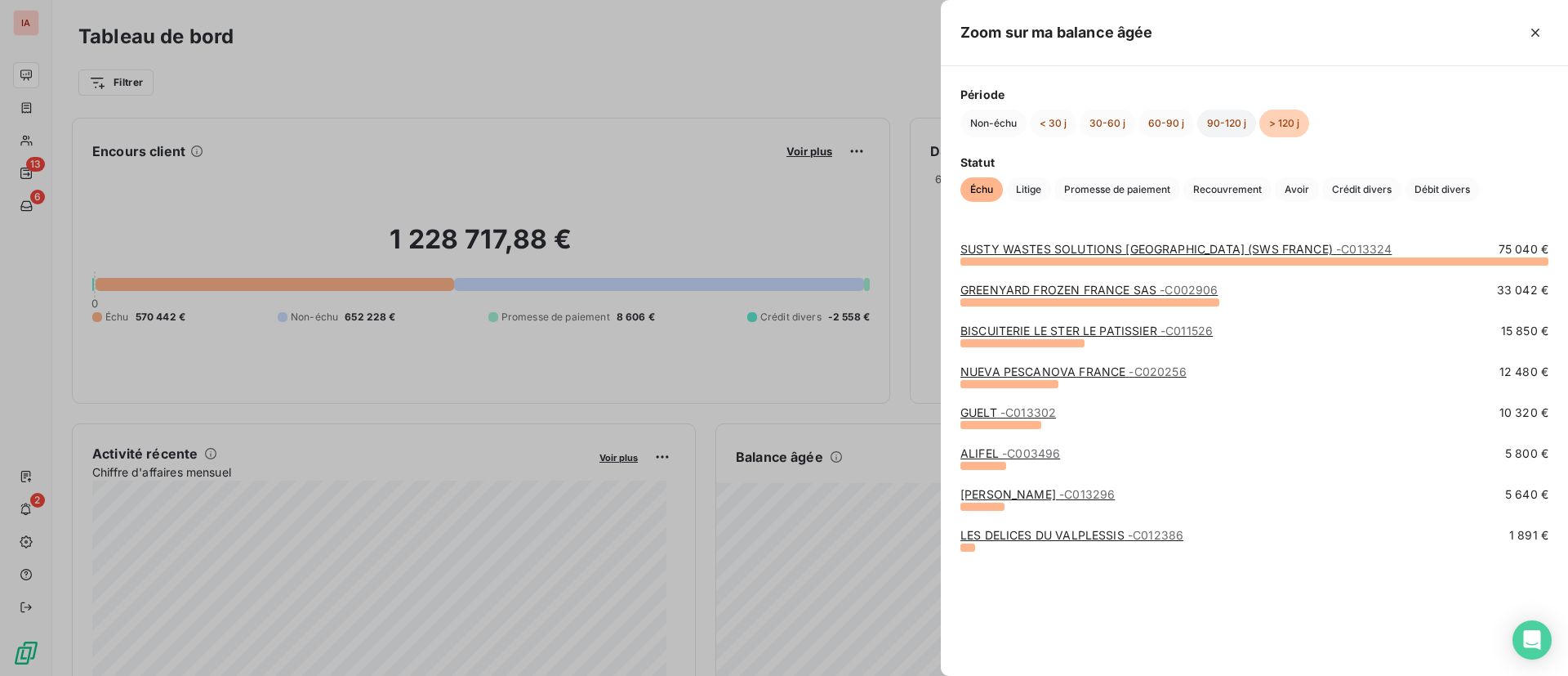
click at [1233, 118] on button "90-120 j" at bounding box center [1226, 124] width 59 height 28
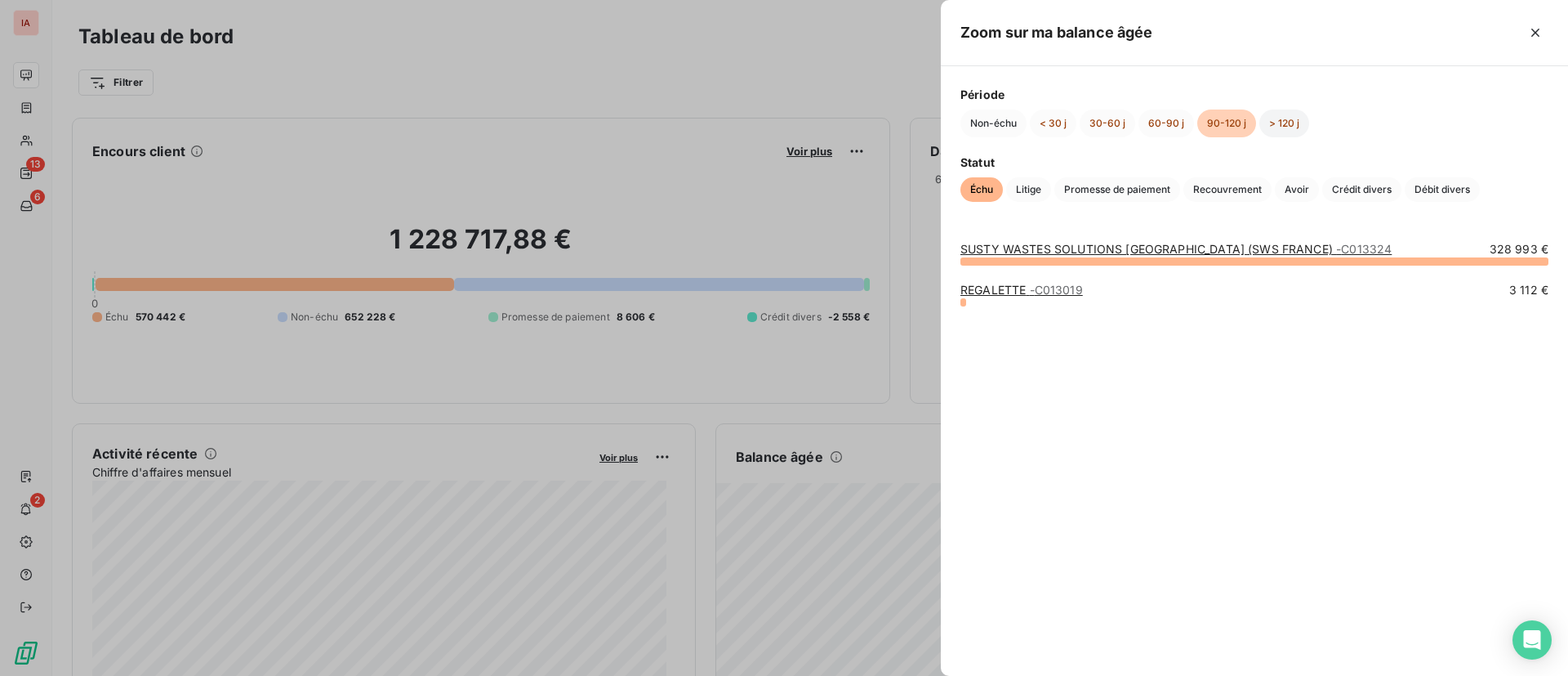
click at [1278, 125] on button "> 120 j" at bounding box center [1284, 124] width 50 height 28
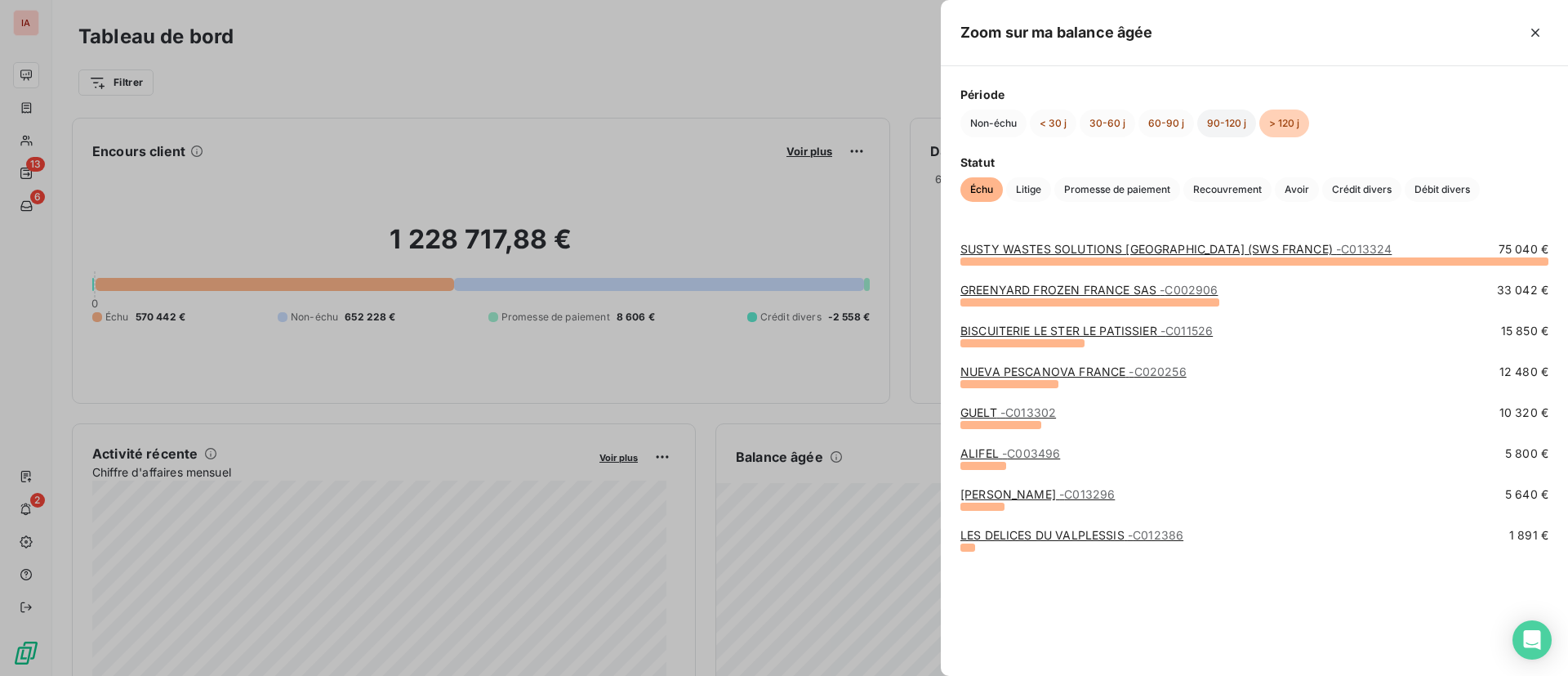
click at [1240, 123] on button "90-120 j" at bounding box center [1226, 124] width 59 height 28
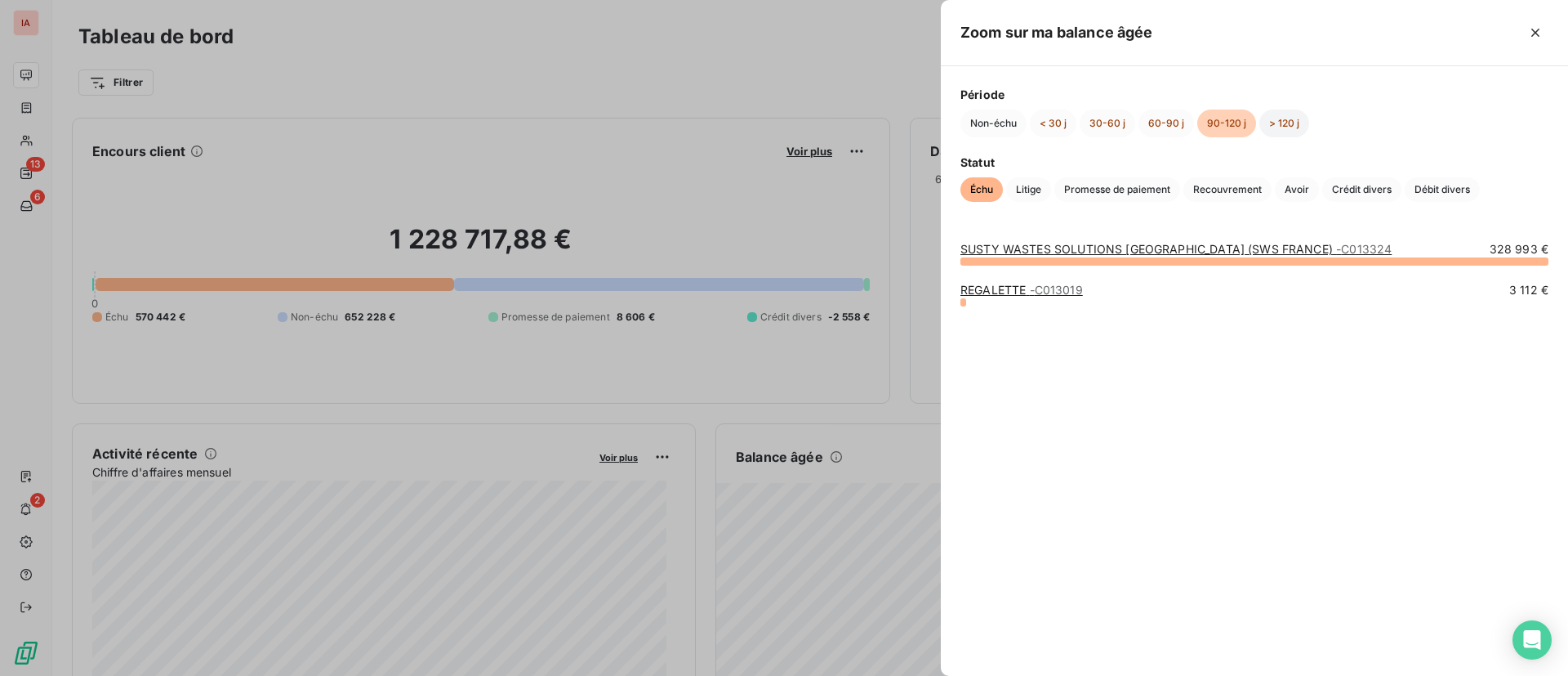
click at [1301, 124] on button "> 120 j" at bounding box center [1284, 124] width 50 height 28
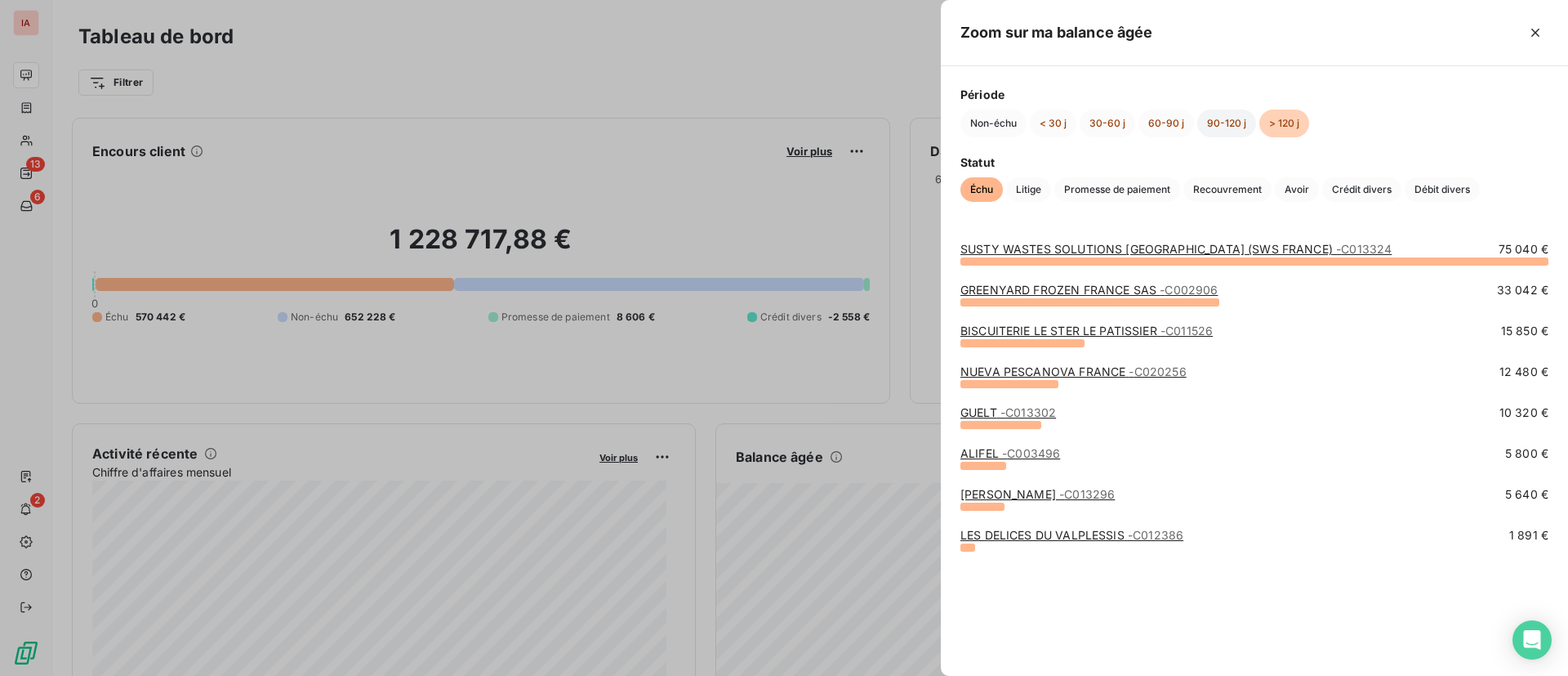
click at [1211, 113] on button "90-120 j" at bounding box center [1226, 124] width 59 height 28
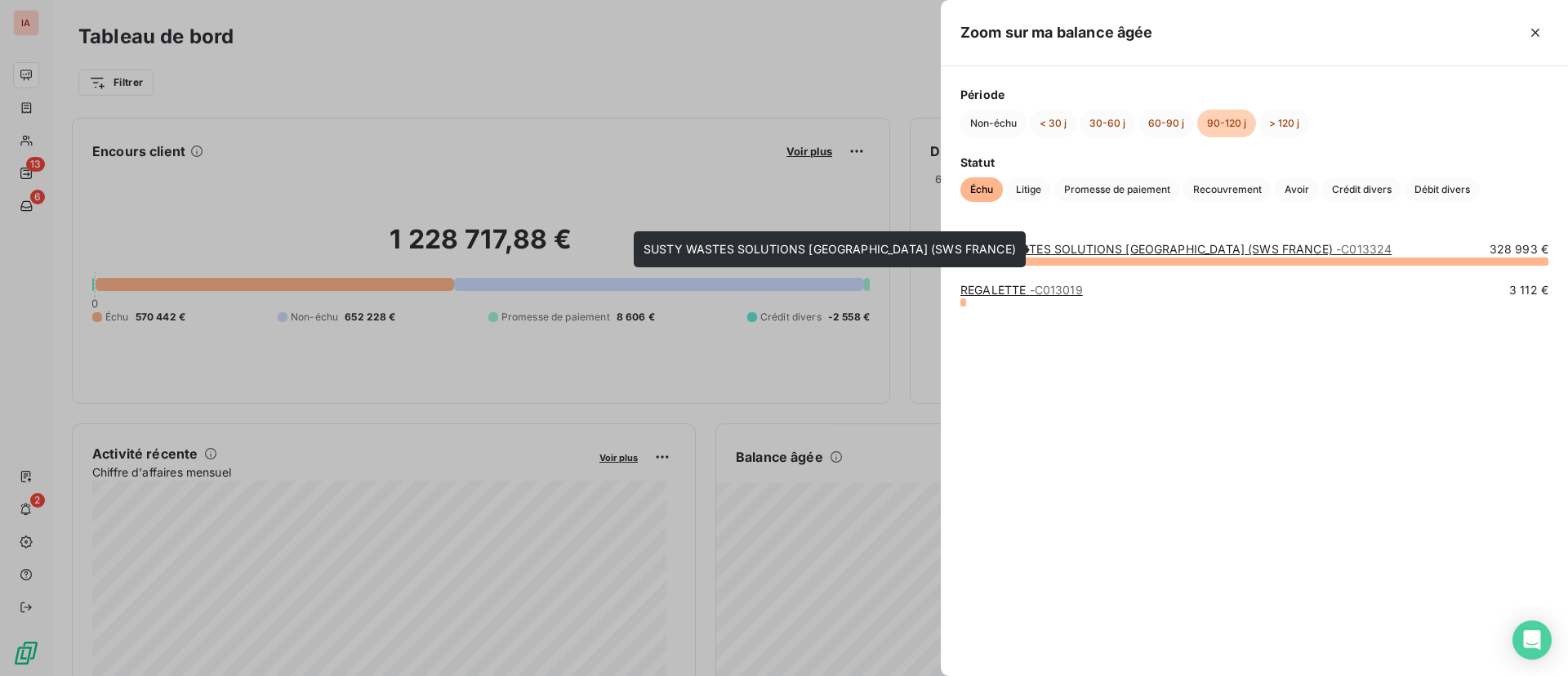
click at [1085, 252] on link "SUSTY WASTES SOLUTIONS [GEOGRAPHIC_DATA] (SWS FRANCE) - C013324" at bounding box center [1176, 249] width 432 height 14
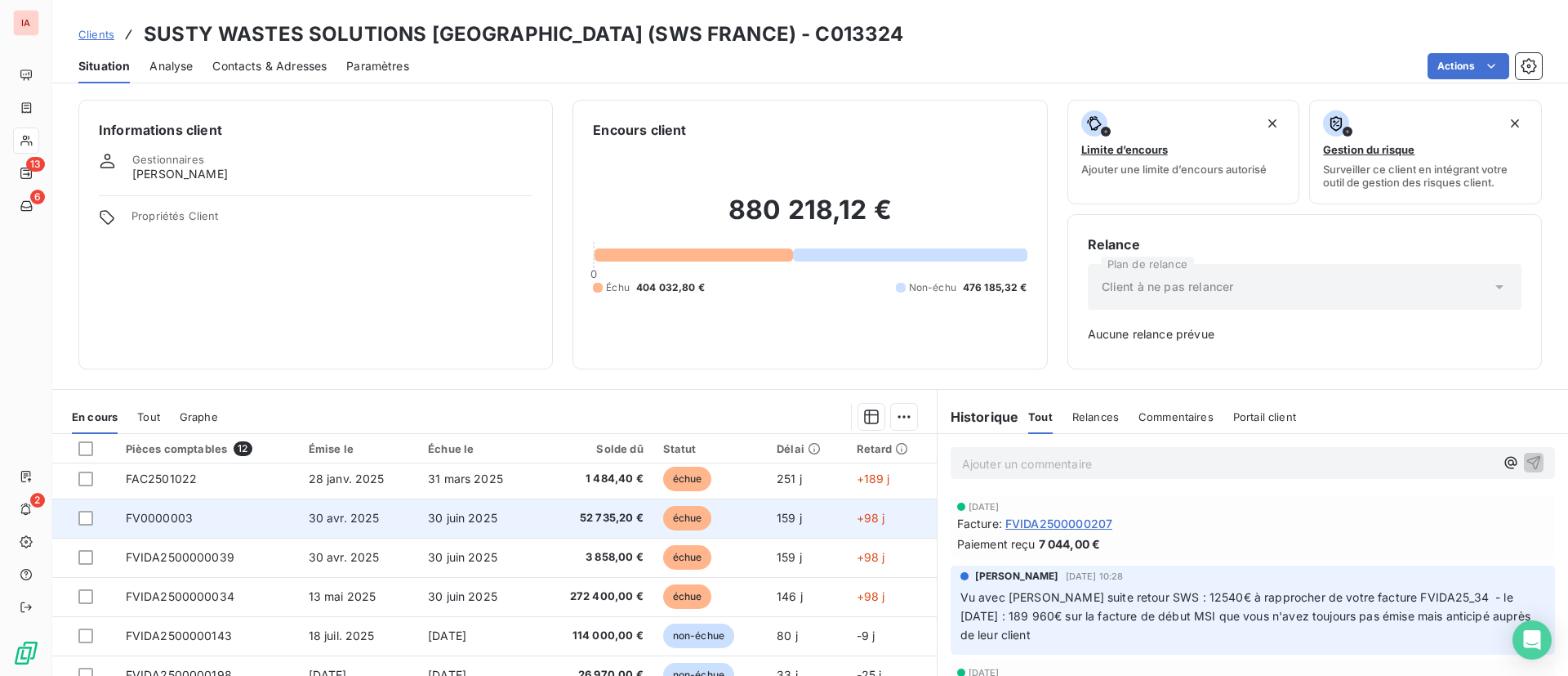
scroll to position [54, 0]
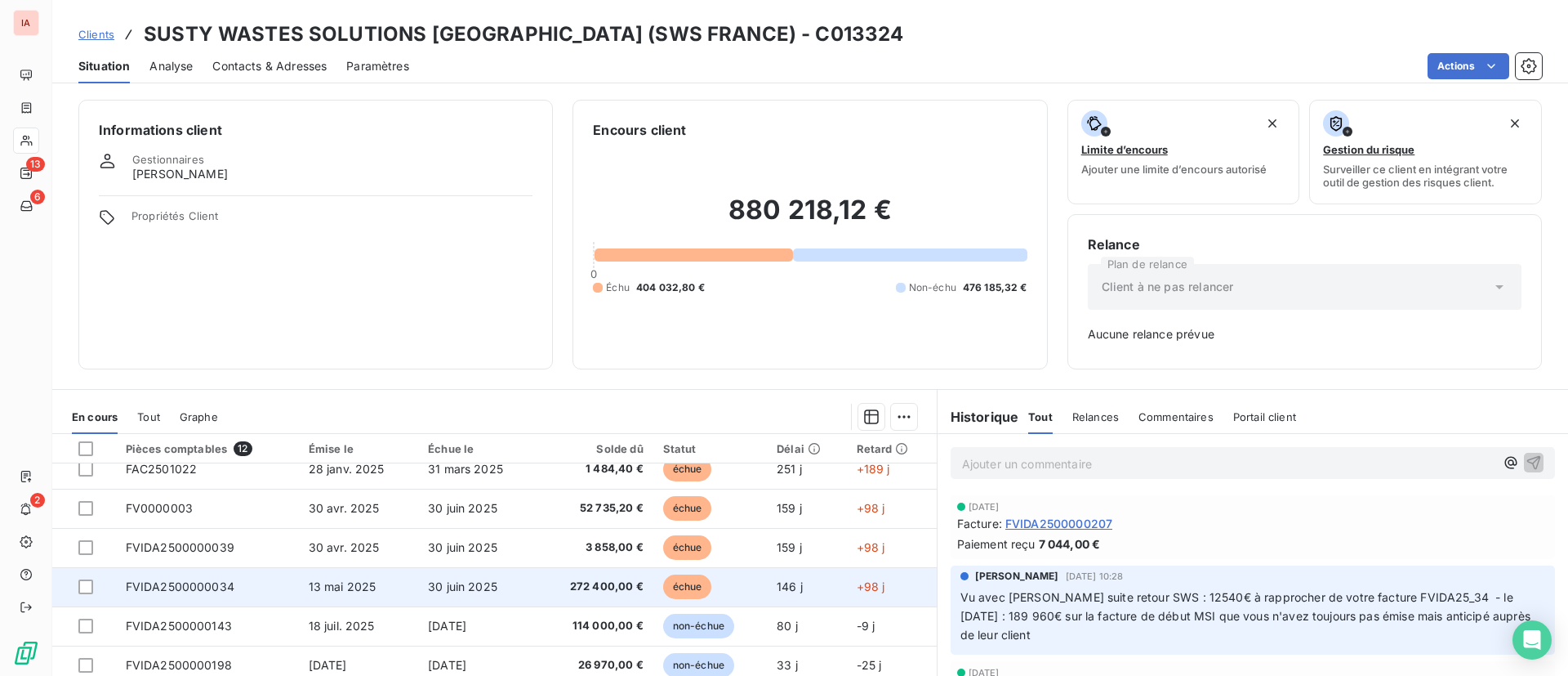
click at [738, 583] on td "échue" at bounding box center [709, 587] width 114 height 39
